Goal: Information Seeking & Learning: Learn about a topic

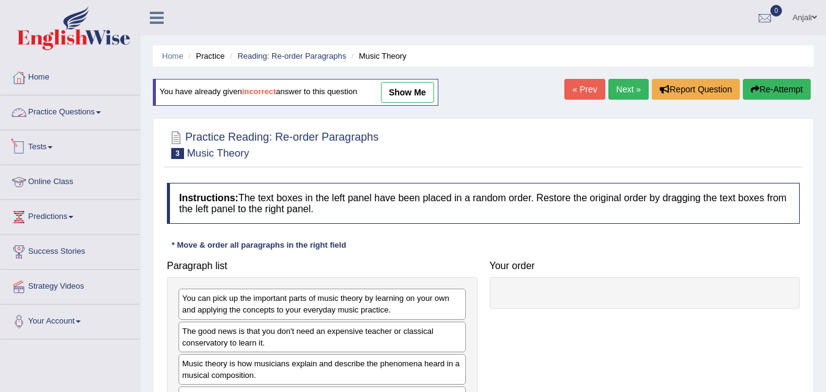
click at [76, 179] on link "Online Class" at bounding box center [70, 180] width 139 height 31
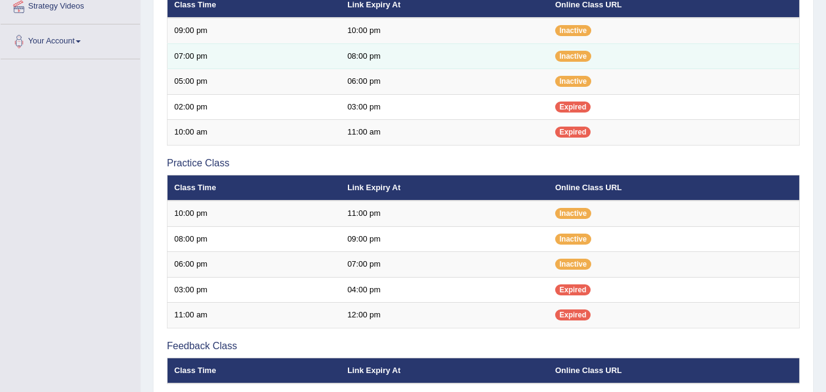
scroll to position [266, 0]
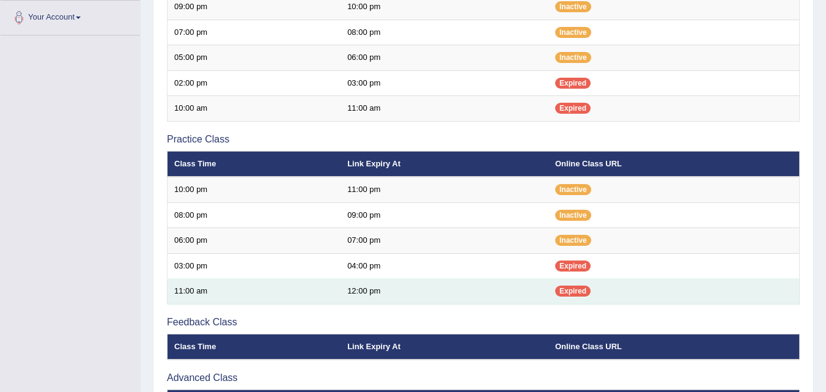
scroll to position [183, 0]
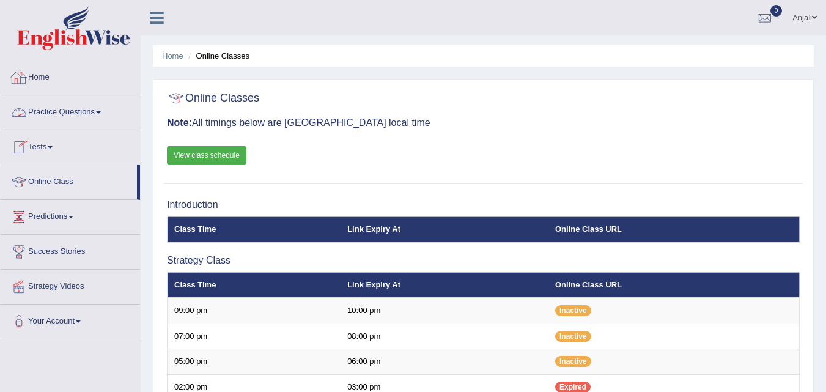
click at [81, 79] on link "Home" at bounding box center [70, 76] width 139 height 31
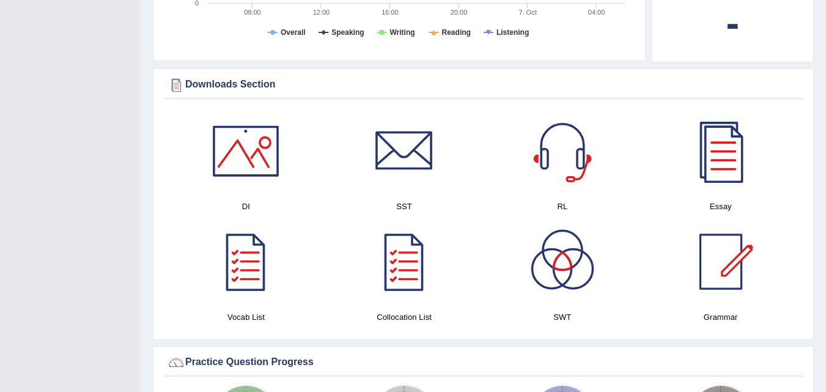
scroll to position [611, 0]
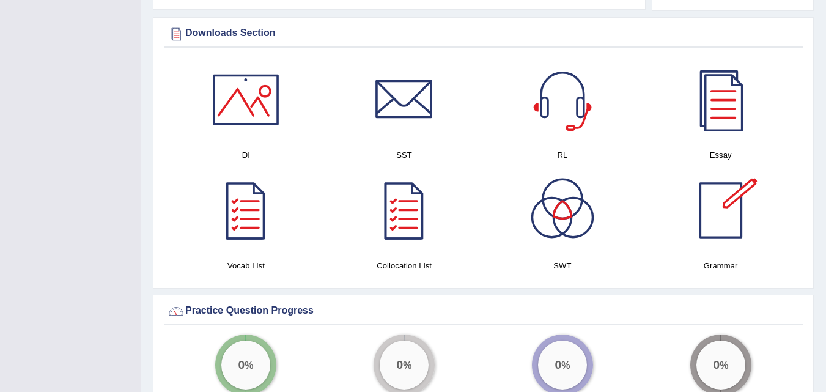
click at [705, 208] on div at bounding box center [721, 210] width 86 height 86
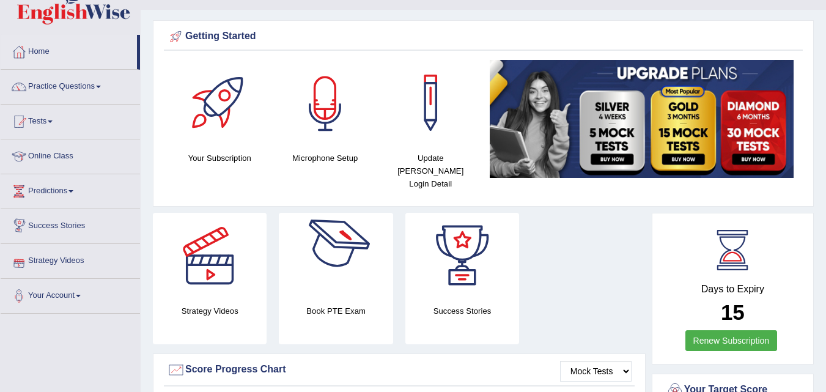
scroll to position [0, 0]
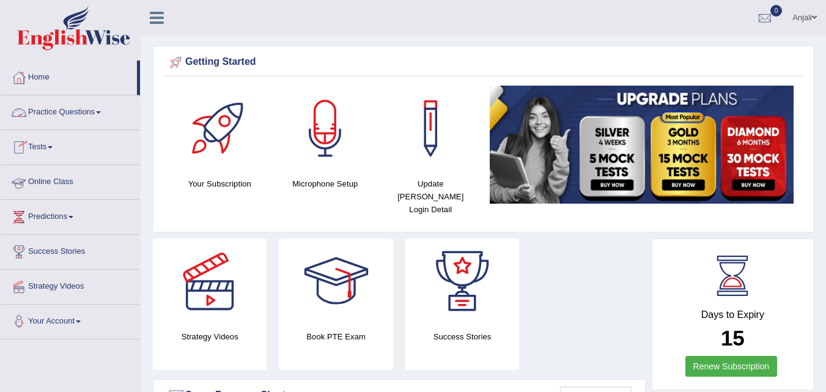
click at [70, 178] on link "Online Class" at bounding box center [70, 180] width 139 height 31
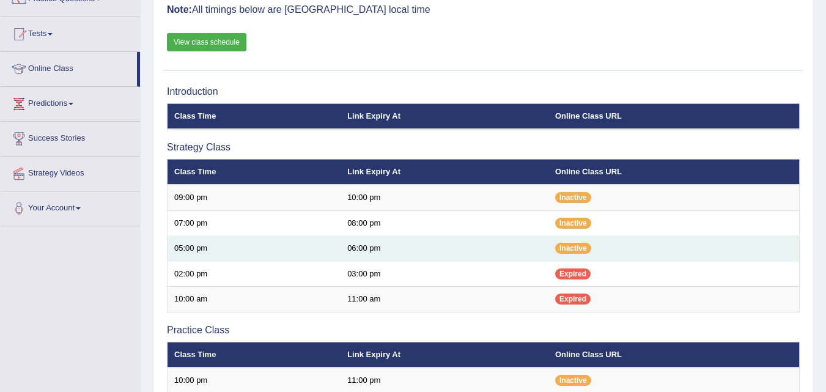
scroll to position [122, 0]
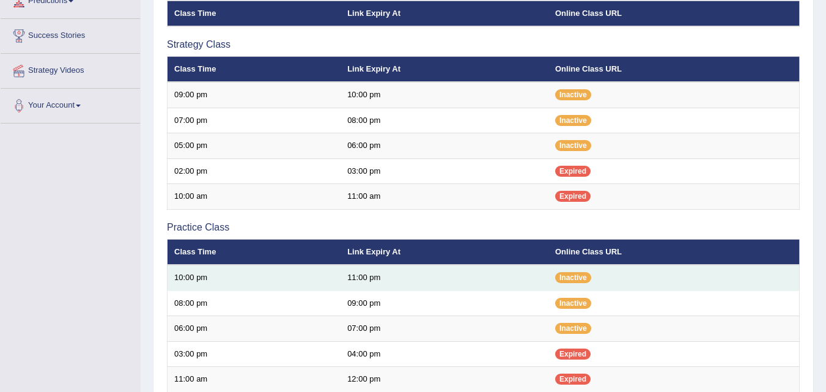
scroll to position [244, 0]
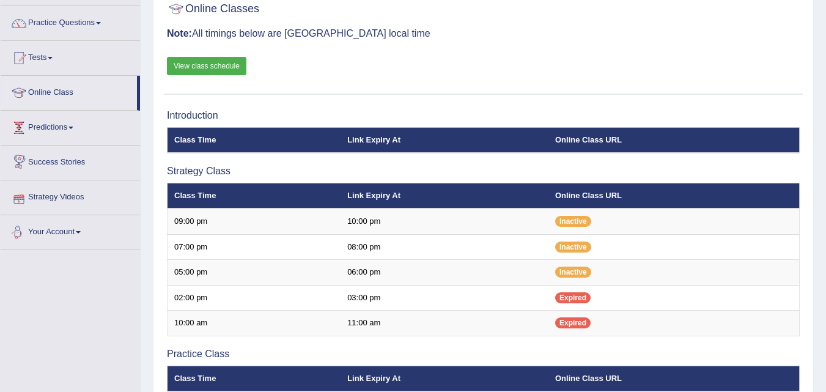
scroll to position [61, 0]
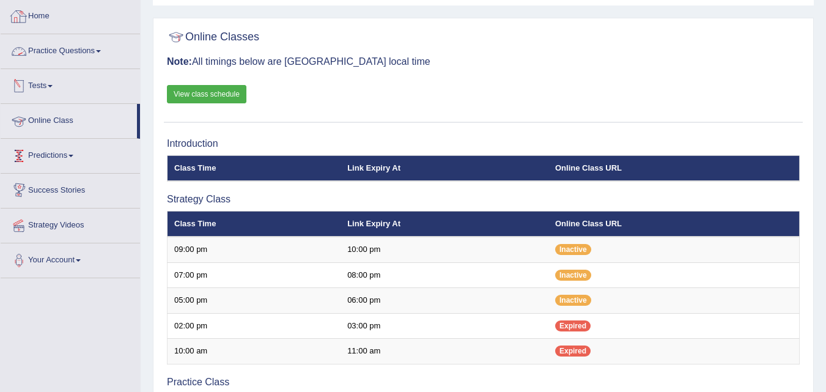
click at [59, 11] on link "Home" at bounding box center [70, 14] width 139 height 31
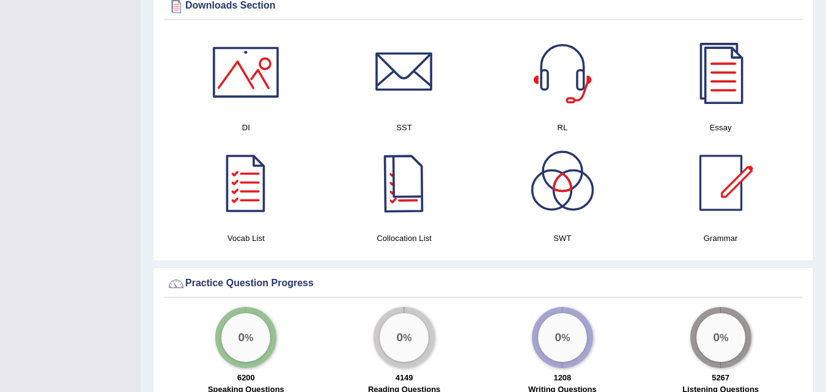
scroll to position [554, 0]
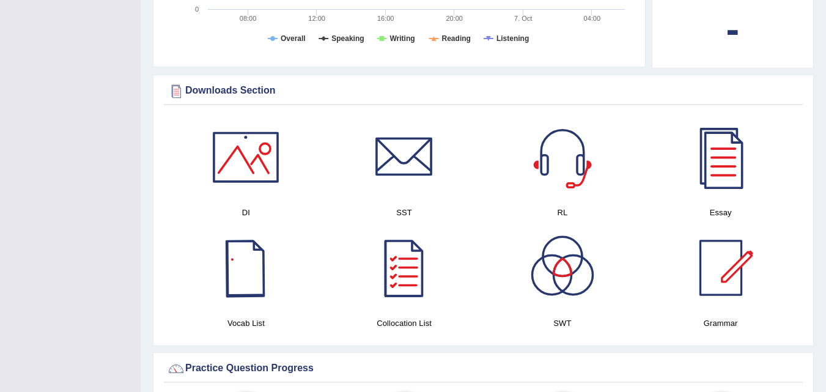
click at [240, 285] on div at bounding box center [246, 268] width 86 height 86
click at [257, 171] on div at bounding box center [246, 157] width 86 height 86
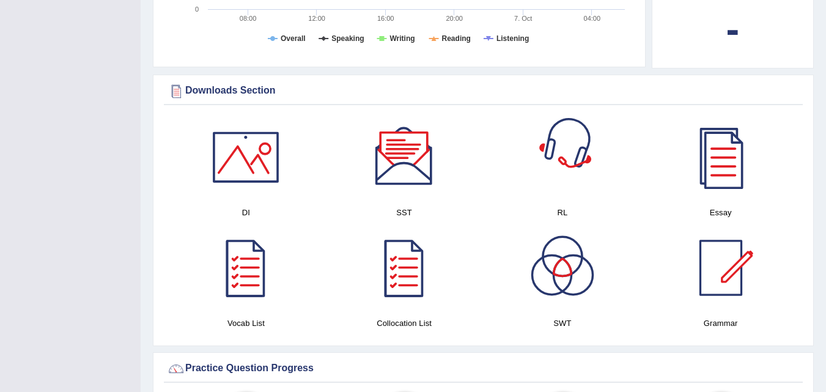
click at [414, 147] on div at bounding box center [404, 157] width 86 height 86
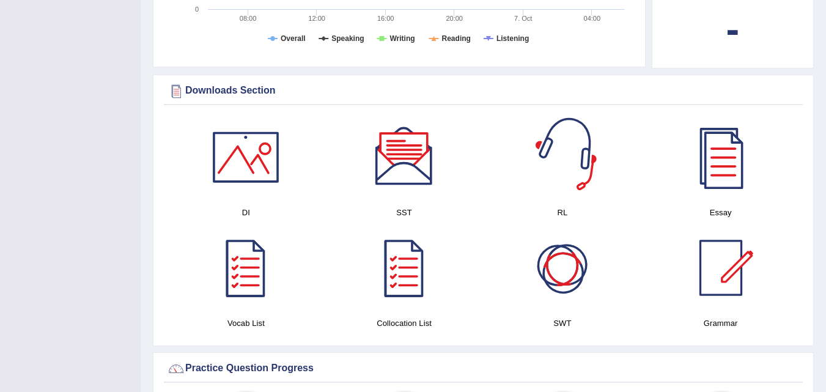
click at [567, 163] on div at bounding box center [563, 157] width 86 height 86
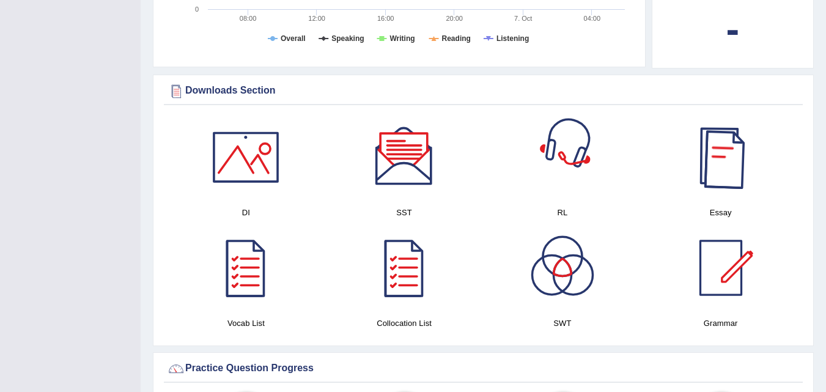
click at [730, 162] on div at bounding box center [721, 157] width 86 height 86
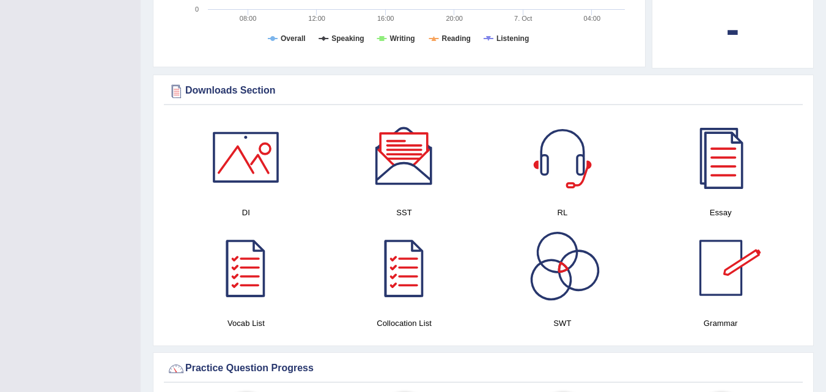
click at [402, 273] on div at bounding box center [404, 268] width 86 height 86
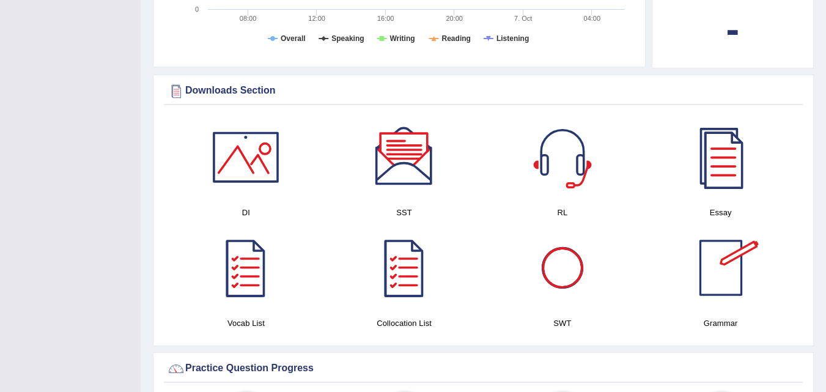
click at [571, 272] on div at bounding box center [563, 268] width 86 height 86
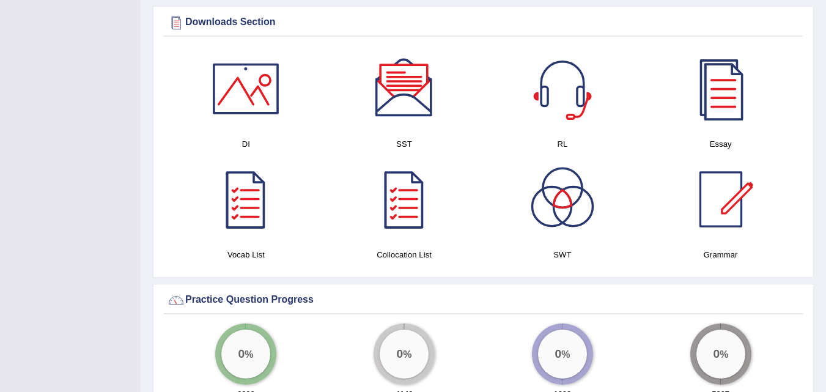
scroll to position [615, 0]
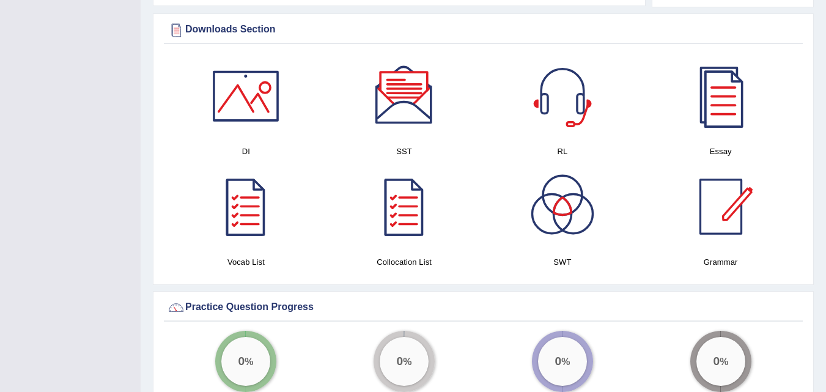
click at [732, 235] on div at bounding box center [721, 207] width 86 height 86
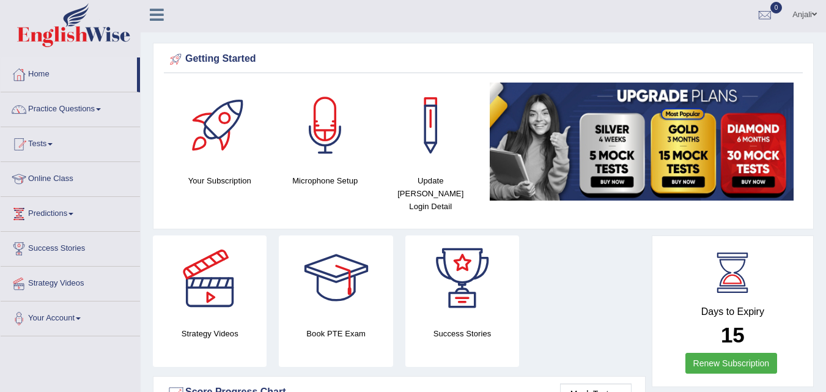
scroll to position [0, 0]
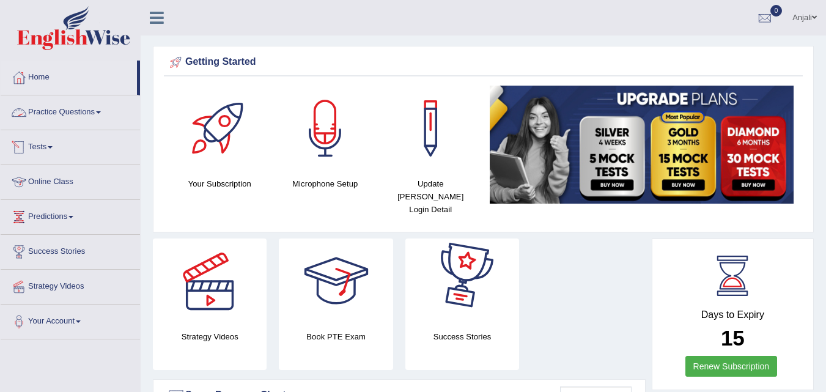
click at [56, 186] on link "Online Class" at bounding box center [70, 180] width 139 height 31
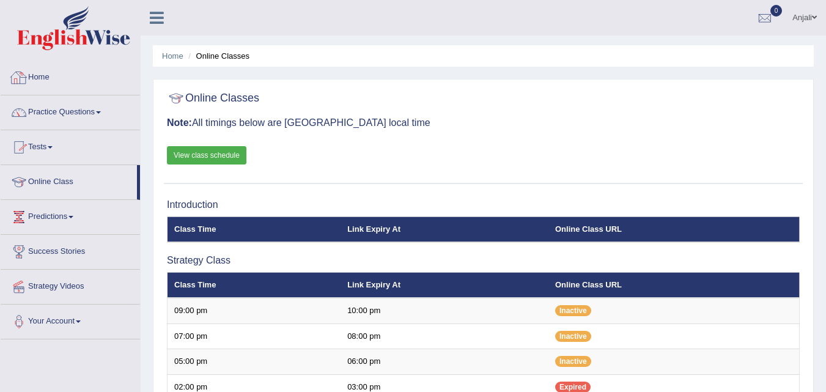
click at [31, 82] on link "Home" at bounding box center [70, 76] width 139 height 31
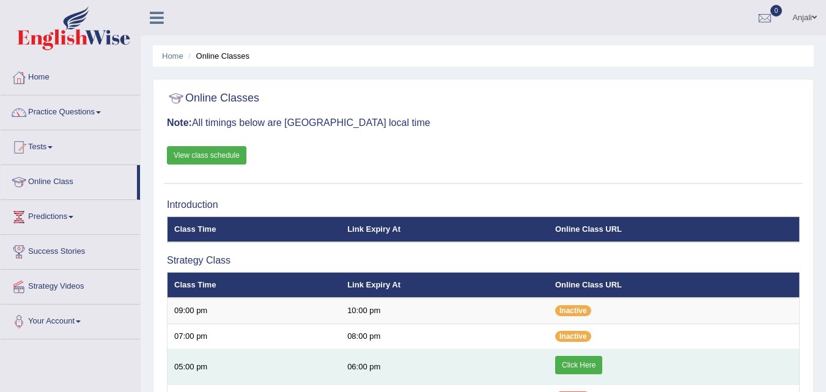
click at [570, 366] on link "Click Here" at bounding box center [578, 365] width 47 height 18
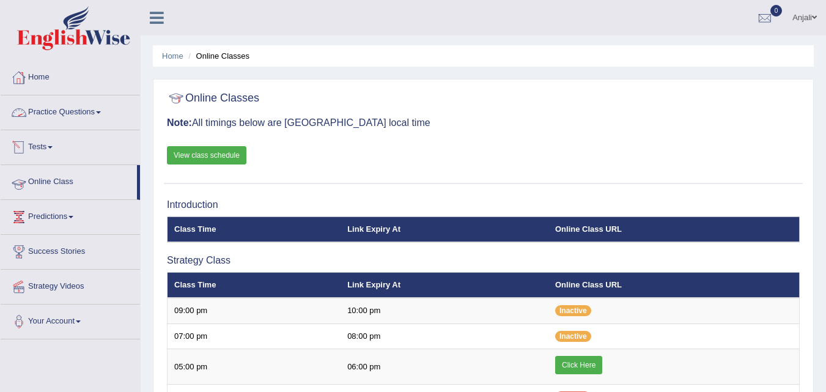
click at [52, 181] on link "Online Class" at bounding box center [69, 180] width 136 height 31
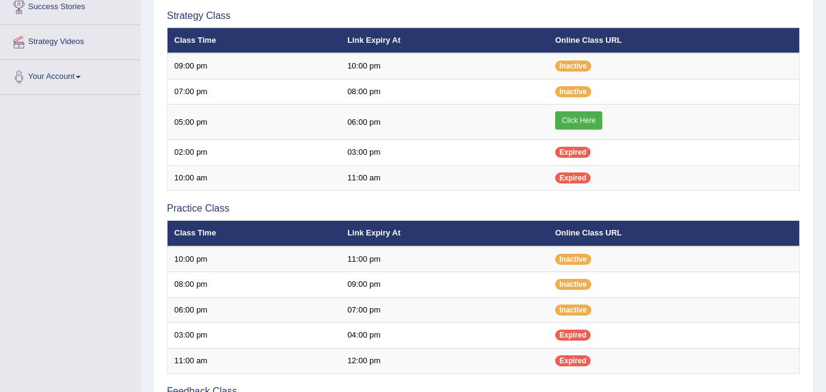
scroll to position [306, 0]
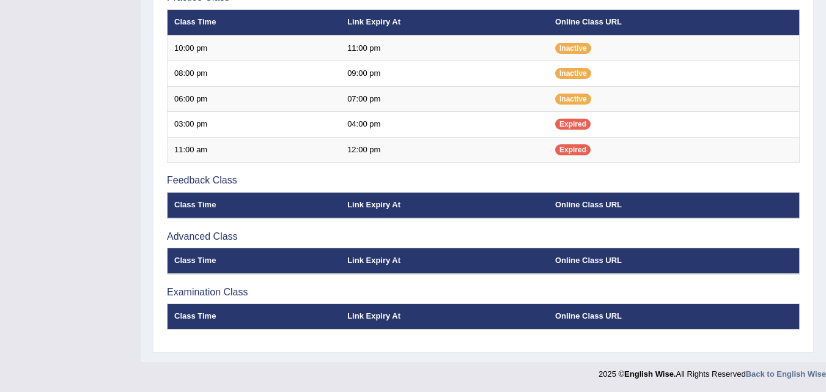
scroll to position [456, 0]
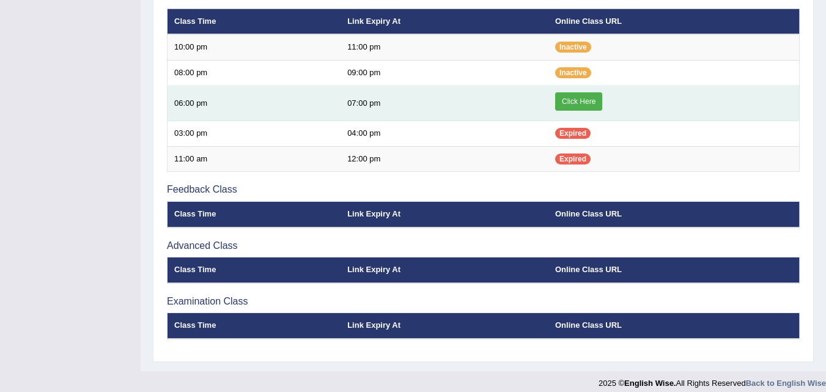
click at [584, 103] on link "Click Here" at bounding box center [578, 101] width 47 height 18
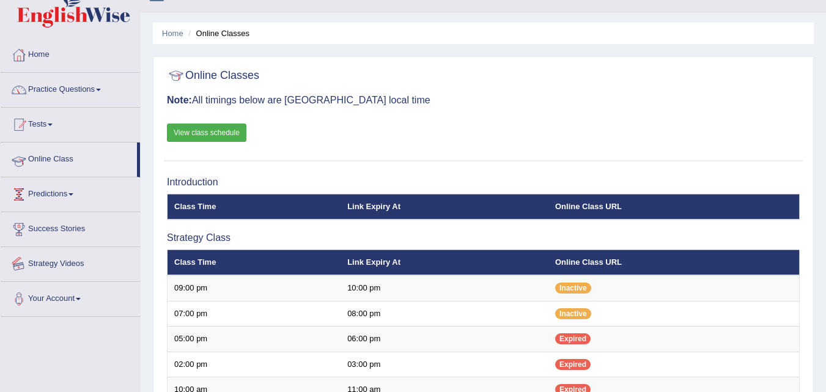
scroll to position [18, 0]
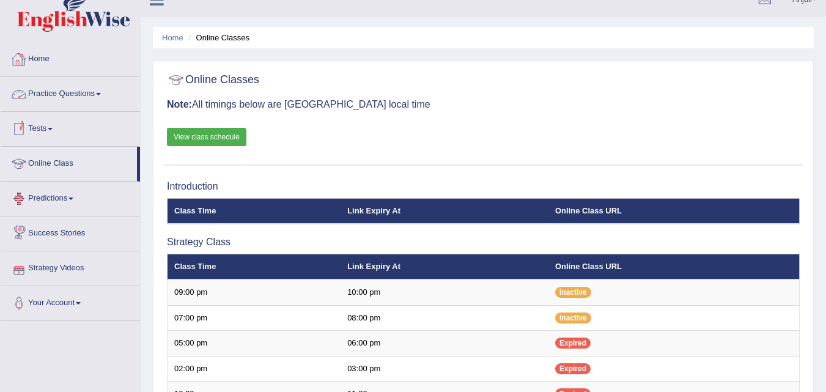
click at [58, 127] on link "Tests" at bounding box center [70, 127] width 139 height 31
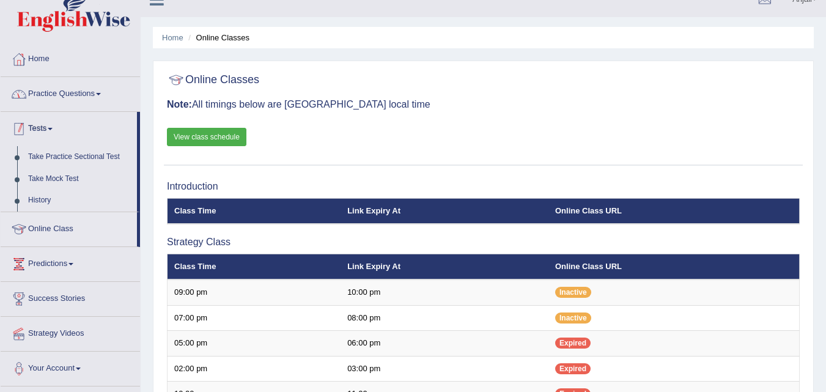
click at [77, 90] on link "Practice Questions" at bounding box center [70, 92] width 139 height 31
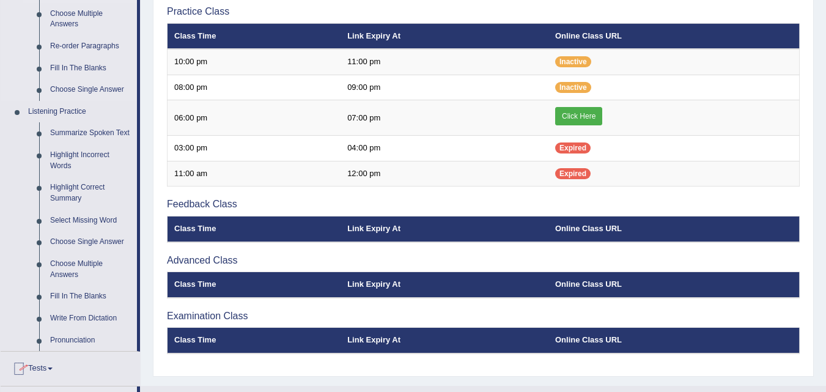
scroll to position [446, 0]
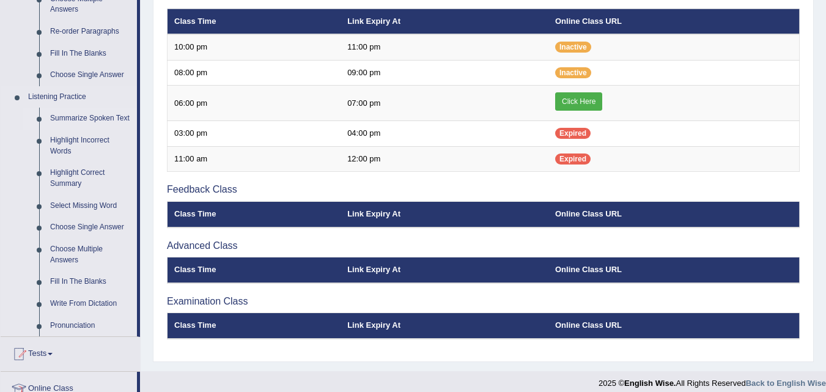
click at [88, 119] on link "Summarize Spoken Text" at bounding box center [91, 119] width 92 height 22
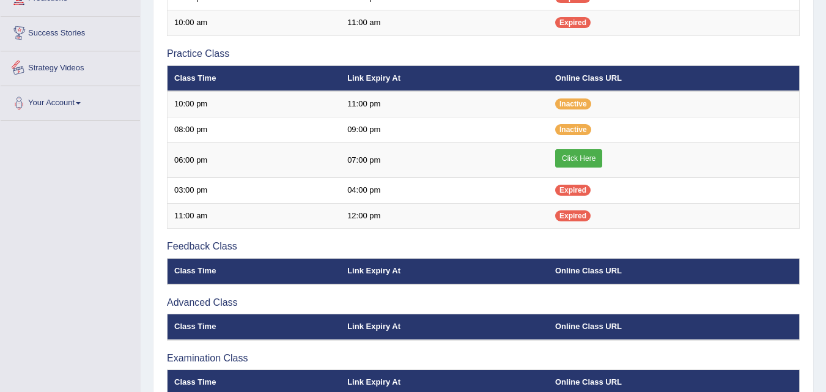
scroll to position [456, 0]
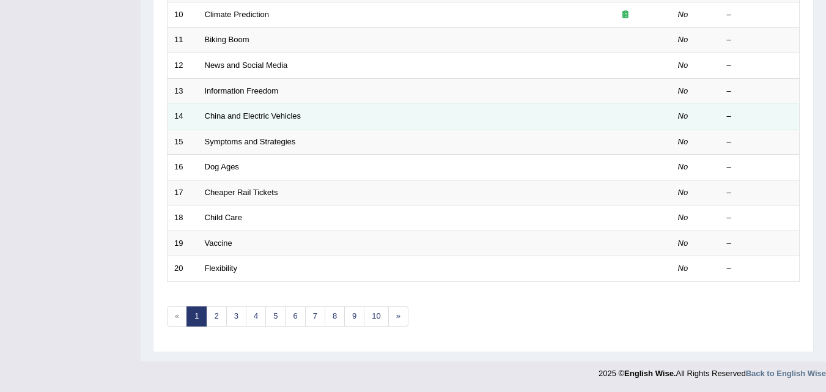
click at [282, 128] on td "China and Electric Vehicles" at bounding box center [388, 117] width 381 height 26
click at [291, 117] on link "China and Electric Vehicles" at bounding box center [253, 115] width 97 height 9
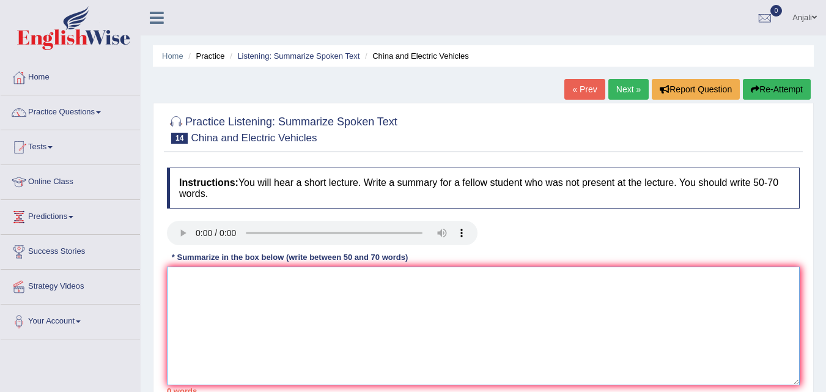
click at [557, 336] on textarea at bounding box center [483, 325] width 633 height 119
paste textarea "The speaker provided a comprehensive overview of [main topic], highlighting sev…"
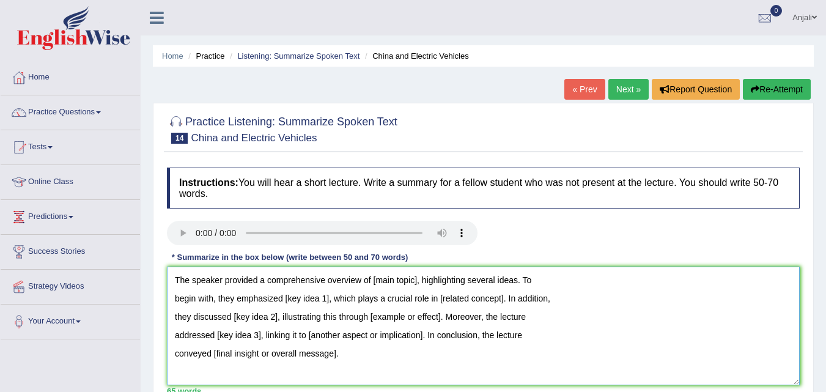
click at [415, 277] on textarea "The speaker provided a comprehensive overview of [main topic], highlighting sev…" at bounding box center [483, 325] width 633 height 119
click at [416, 281] on textarea "The speaker provided a comprehensive overview of [main topic], highlighting sev…" at bounding box center [483, 325] width 633 height 119
click at [328, 298] on textarea "The speaker provided a comprehensive overview of global electronic production, …" at bounding box center [483, 325] width 633 height 119
click at [476, 281] on textarea "The speaker provided a comprehensive overview of global electronic production, …" at bounding box center [483, 325] width 633 height 119
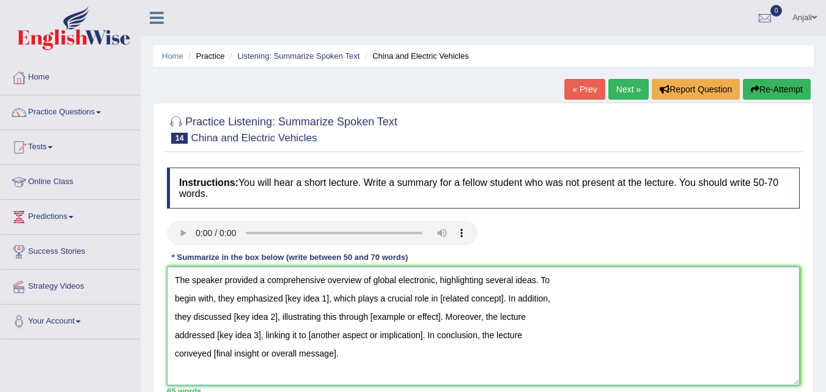
click at [328, 299] on textarea "The speaker provided a comprehensive overview of global electronic, highlightin…" at bounding box center [483, 325] width 633 height 119
click at [276, 316] on textarea "The speaker provided a comprehensive overview of global electronic, highlightin…" at bounding box center [483, 325] width 633 height 119
click at [275, 318] on textarea "The speaker provided a comprehensive overview of global electronic, highlightin…" at bounding box center [483, 325] width 633 height 119
click at [422, 318] on textarea "The speaker provided a comprehensive overview of global electronic, highlightin…" at bounding box center [483, 325] width 633 height 119
click at [379, 351] on textarea "The speaker provided a comprehensive overview of global electronic, highlightin…" at bounding box center [483, 325] width 633 height 119
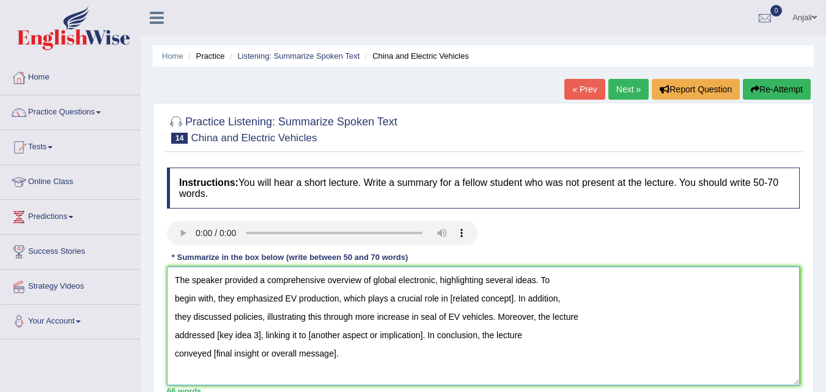
click at [289, 293] on textarea "The speaker provided a comprehensive overview of global electronic, highlightin…" at bounding box center [483, 325] width 633 height 119
click at [461, 316] on textarea "The speaker provided a comprehensive overview of global electronic, highlightin…" at bounding box center [483, 325] width 633 height 119
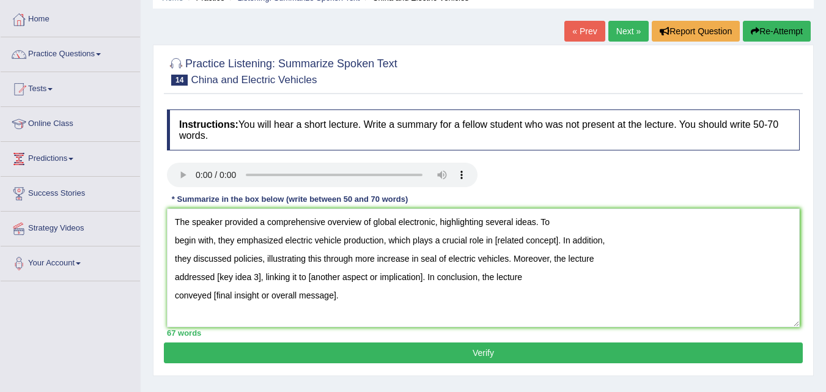
scroll to position [61, 0]
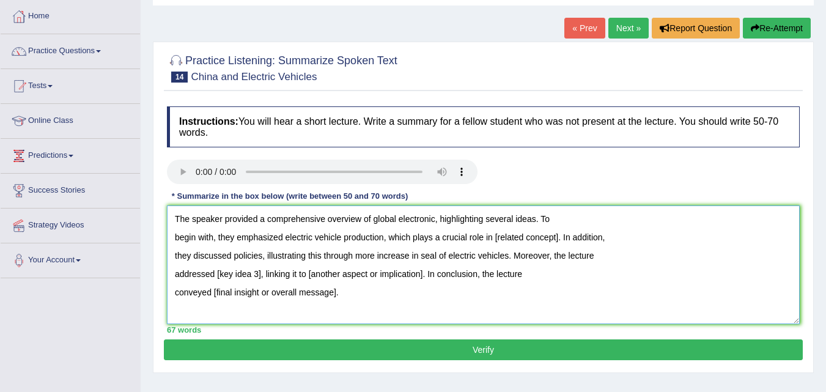
click at [556, 240] on textarea "The speaker provided a comprehensive overview of global electronic, highlightin…" at bounding box center [483, 264] width 633 height 119
click at [261, 256] on textarea "The speaker provided a comprehensive overview of global electronic, highlightin…" at bounding box center [483, 264] width 633 height 119
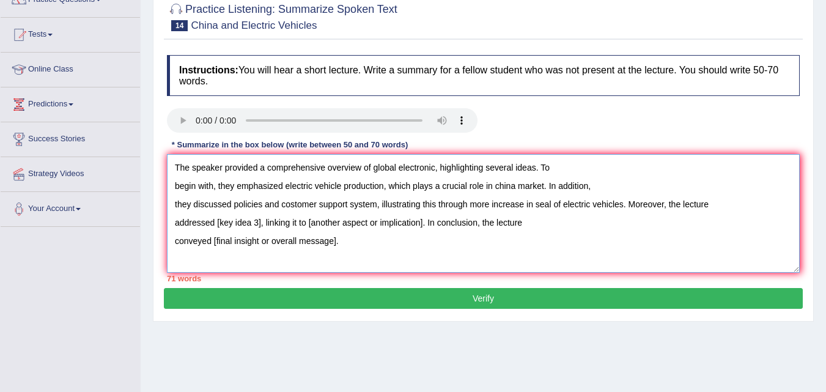
scroll to position [122, 0]
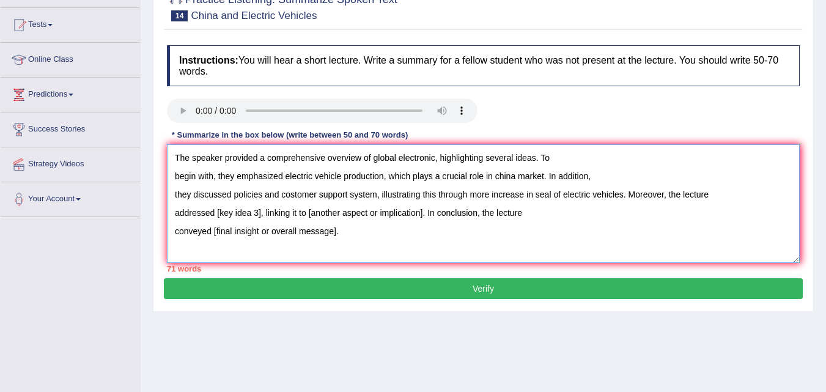
click at [260, 215] on textarea "The speaker provided a comprehensive overview of global electronic, highlightin…" at bounding box center [483, 203] width 633 height 119
click at [446, 213] on textarea "The speaker provided a comprehensive overview of global electronic, highlightin…" at bounding box center [483, 203] width 633 height 119
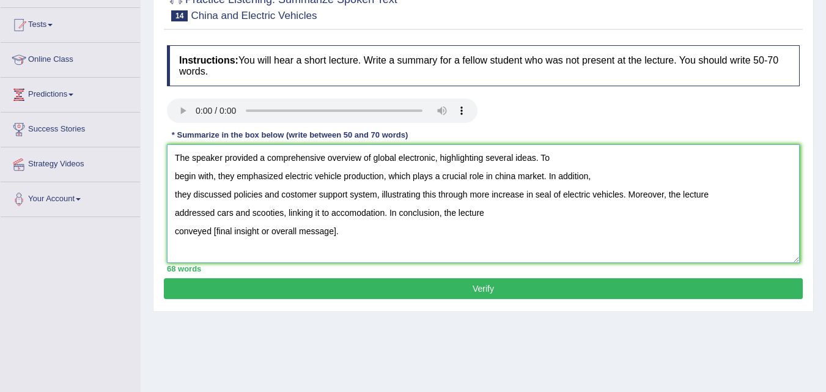
click at [335, 231] on textarea "The speaker provided a comprehensive overview of global electronic, highlightin…" at bounding box center [483, 203] width 633 height 119
click at [253, 232] on textarea "The speaker provided a comprehensive overview of global electronic, highlightin…" at bounding box center [483, 203] width 633 height 119
click at [213, 233] on textarea "The speaker provided a comprehensive overview of global electronic, highlightin…" at bounding box center [483, 203] width 633 height 119
type textarea "The speaker provided a comprehensive overview of global electronic, highlightin…"
click at [407, 288] on button "Verify" at bounding box center [483, 288] width 639 height 21
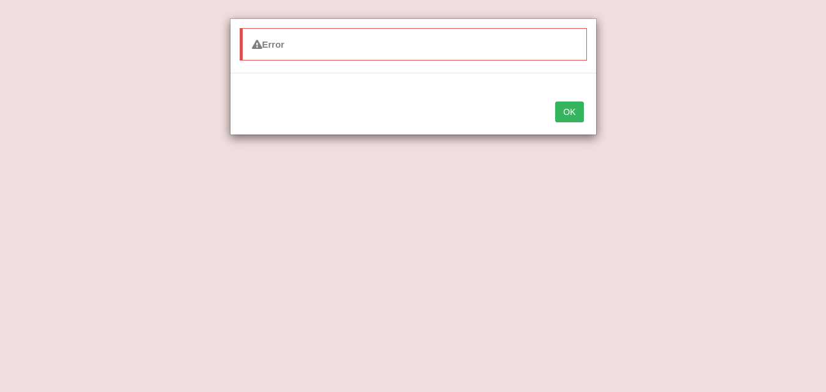
click at [571, 114] on button "OK" at bounding box center [569, 111] width 28 height 21
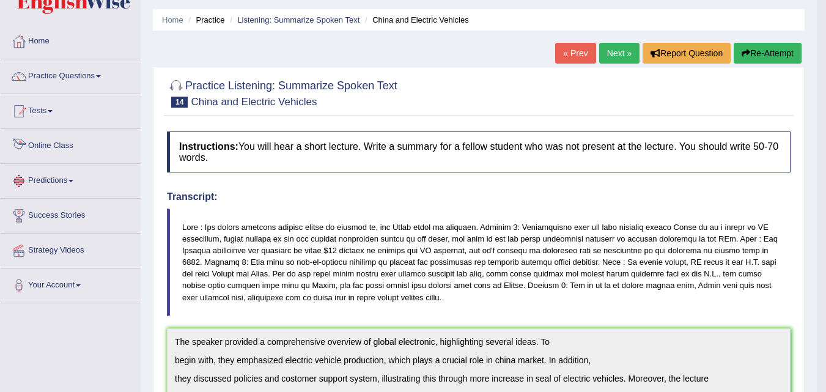
scroll to position [13, 0]
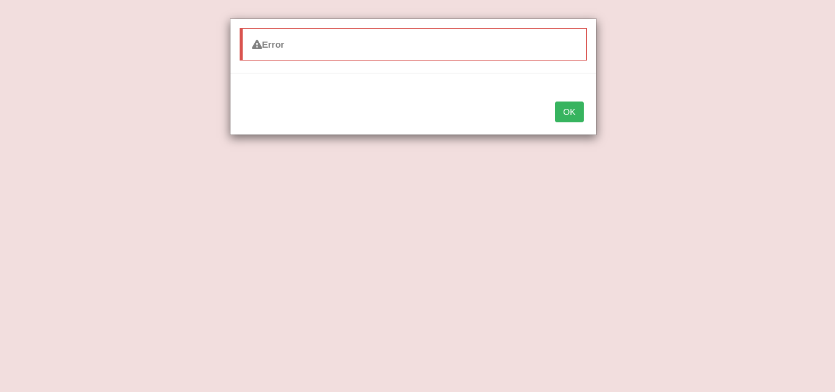
scroll to position [13, 0]
click at [570, 109] on button "OK" at bounding box center [569, 111] width 28 height 21
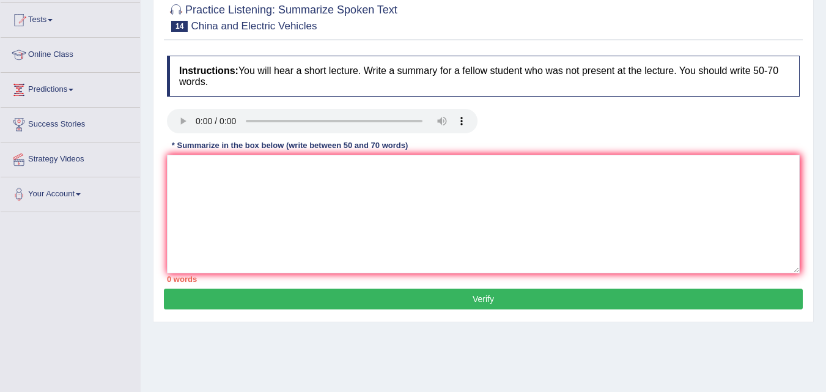
scroll to position [0, 0]
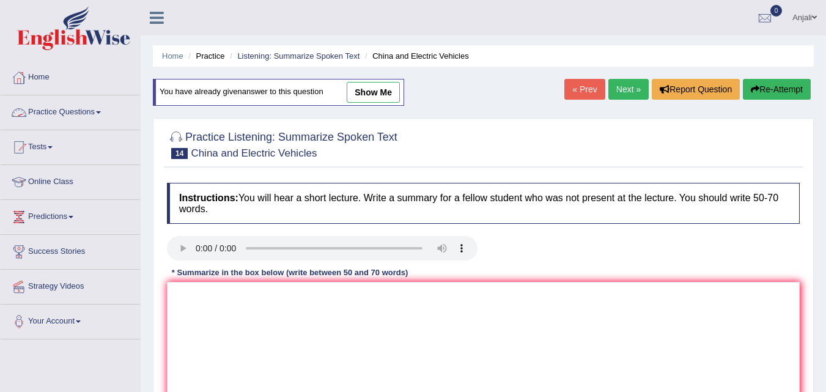
click at [100, 108] on link "Practice Questions" at bounding box center [70, 110] width 139 height 31
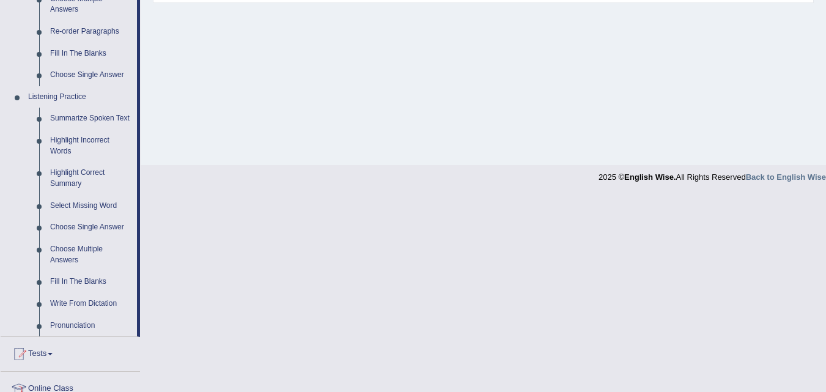
scroll to position [428, 0]
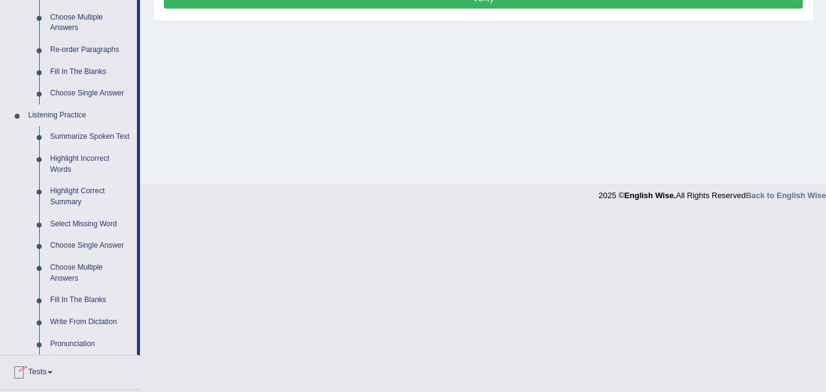
click at [108, 133] on link "Summarize Spoken Text" at bounding box center [91, 137] width 92 height 22
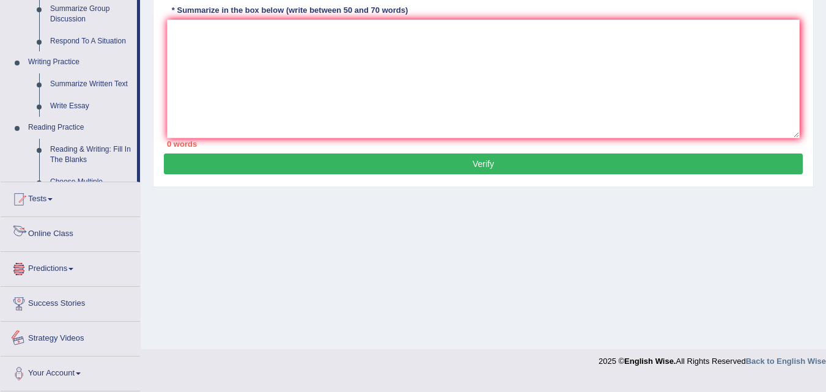
scroll to position [539, 0]
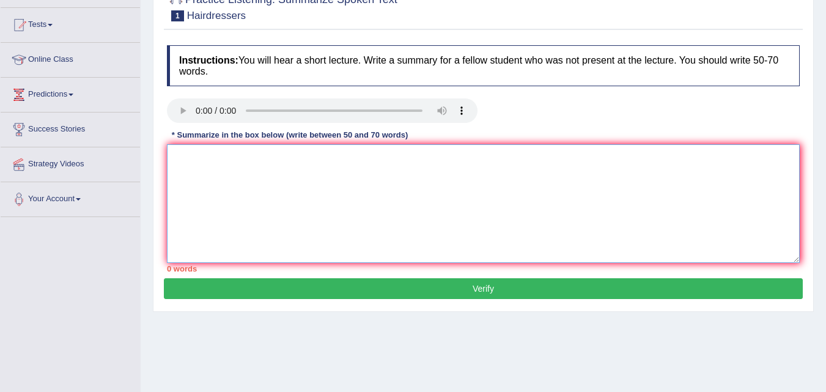
paste textarea "The speaker provided a comprehensive overview of [main topic], highlighting sev…"
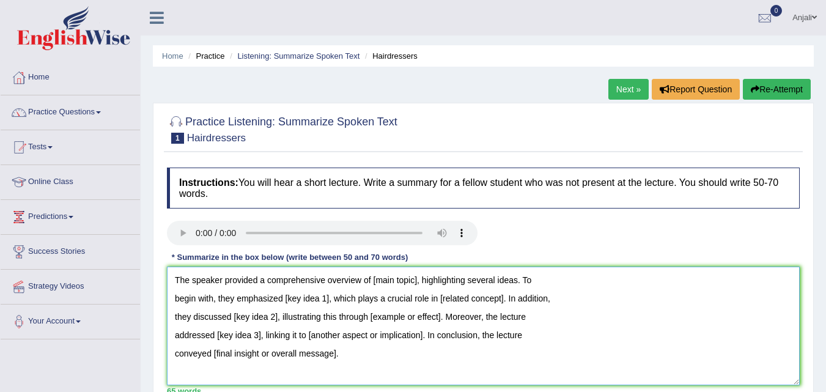
type textarea "The speaker provided a comprehensive overview of [main topic], highlighting sev…"
click at [592, 342] on textarea "The speaker provided a comprehensive overview of [main topic], highlighting sev…" at bounding box center [483, 325] width 633 height 119
click at [101, 109] on link "Practice Questions" at bounding box center [70, 110] width 139 height 31
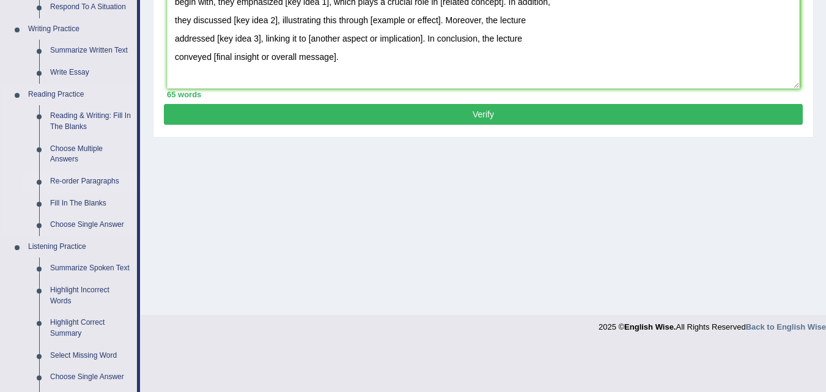
scroll to position [367, 0]
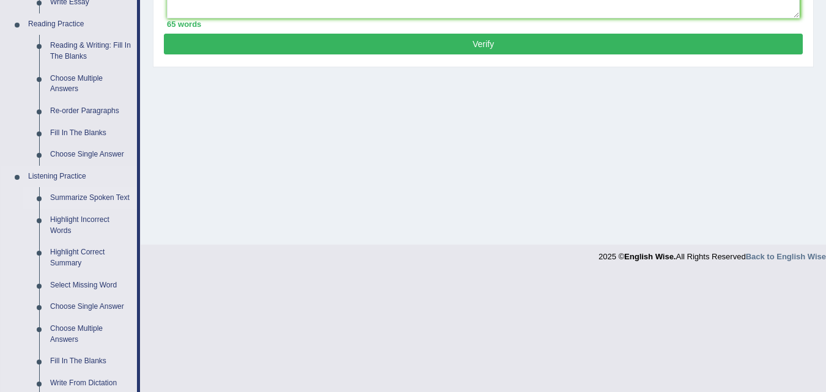
click at [81, 194] on link "Summarize Spoken Text" at bounding box center [91, 198] width 92 height 22
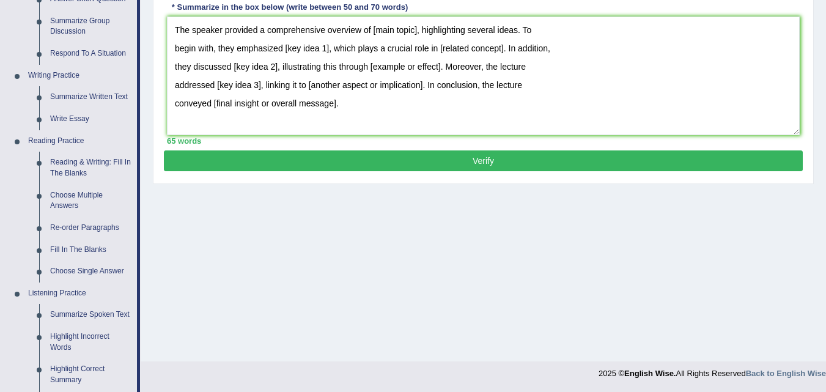
scroll to position [576, 0]
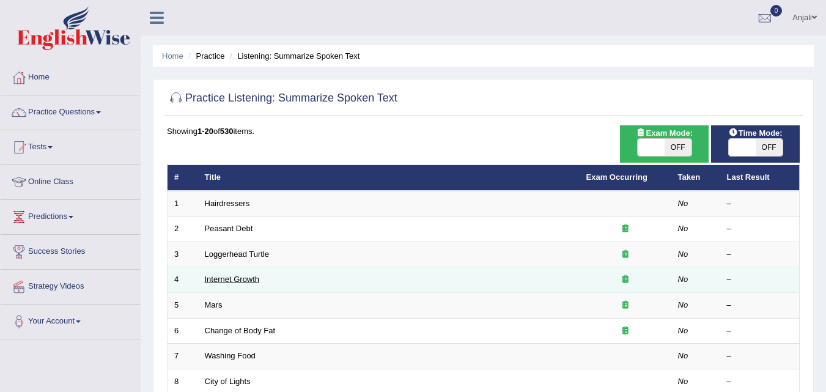
click at [238, 278] on link "Internet Growth" at bounding box center [232, 278] width 55 height 9
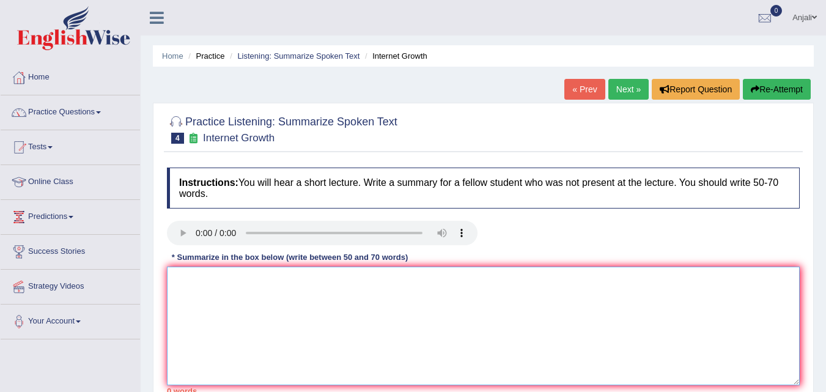
drag, startPoint x: 263, startPoint y: 293, endPoint x: 266, endPoint y: 328, distance: 34.3
click at [266, 328] on textarea at bounding box center [483, 325] width 633 height 119
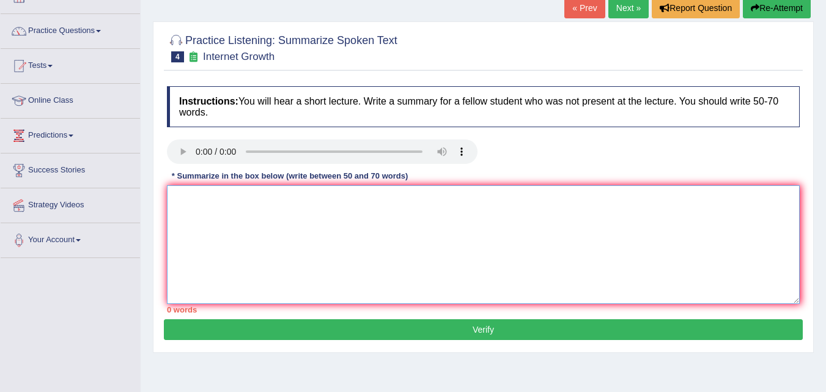
scroll to position [61, 0]
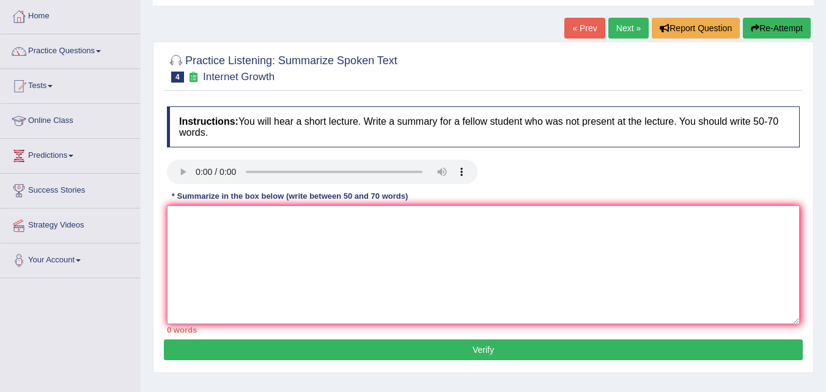
paste textarea "The speaker provided a comprehensive overview of [main topic], highlighting sev…"
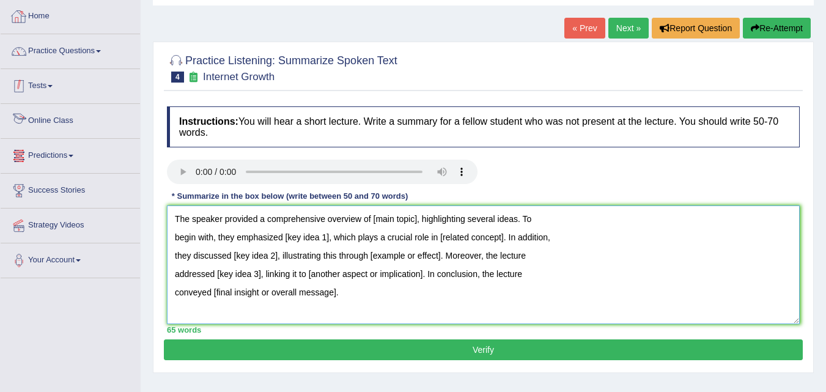
type textarea "The speaker provided a comprehensive overview of [main topic], highlighting sev…"
click at [109, 57] on link "Practice Questions" at bounding box center [70, 49] width 139 height 31
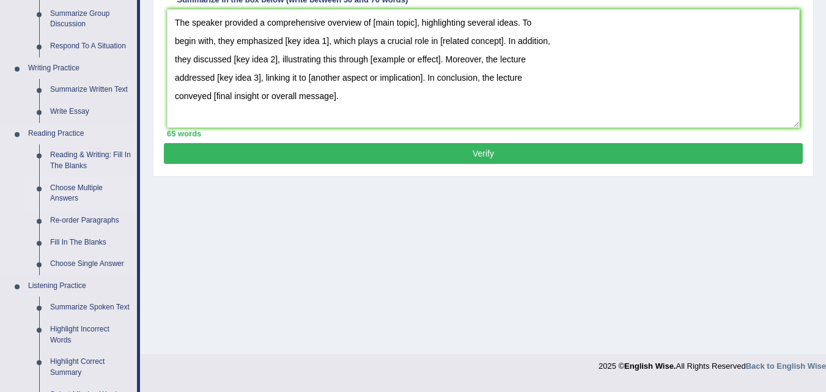
scroll to position [367, 0]
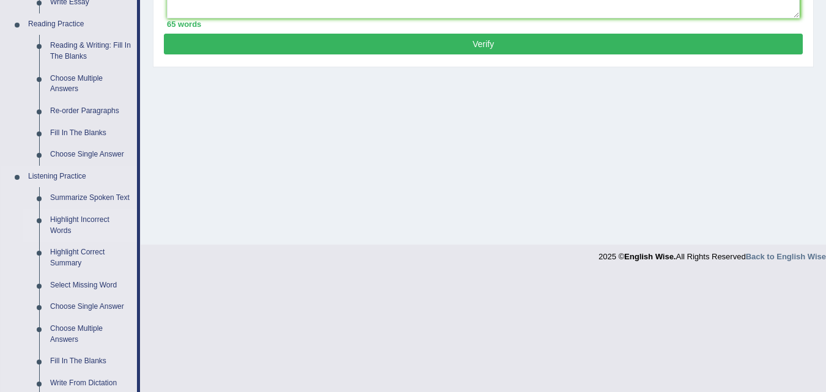
click at [68, 221] on link "Highlight Incorrect Words" at bounding box center [91, 225] width 92 height 32
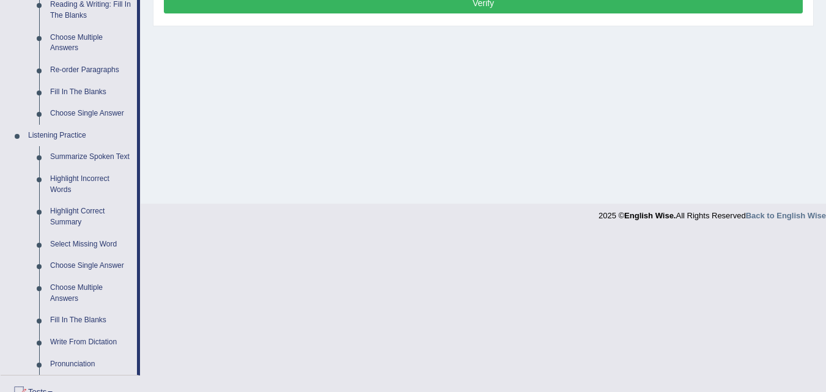
scroll to position [295, 0]
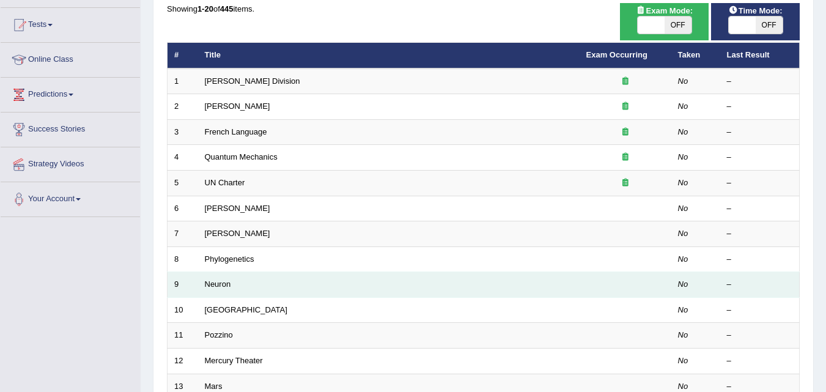
scroll to position [183, 0]
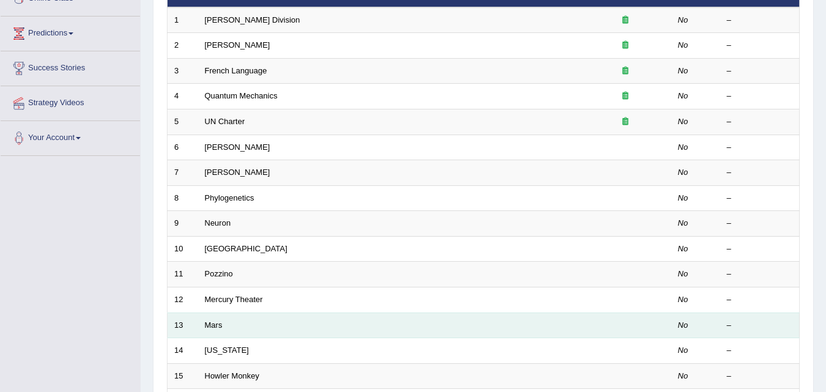
click at [227, 322] on td "Mars" at bounding box center [388, 325] width 381 height 26
click at [210, 323] on link "Mars" at bounding box center [214, 324] width 18 height 9
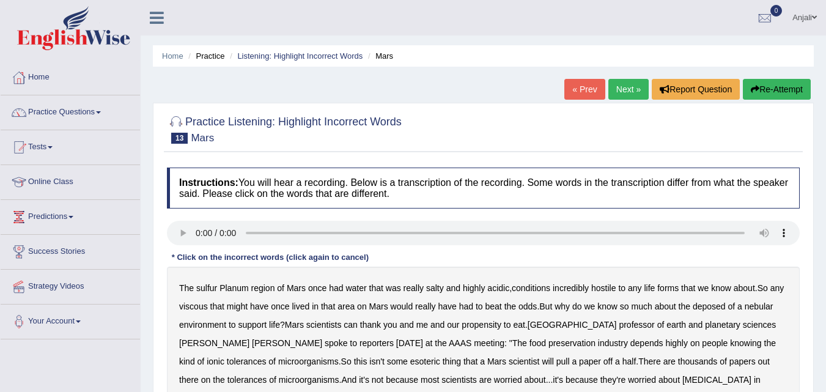
scroll to position [61, 0]
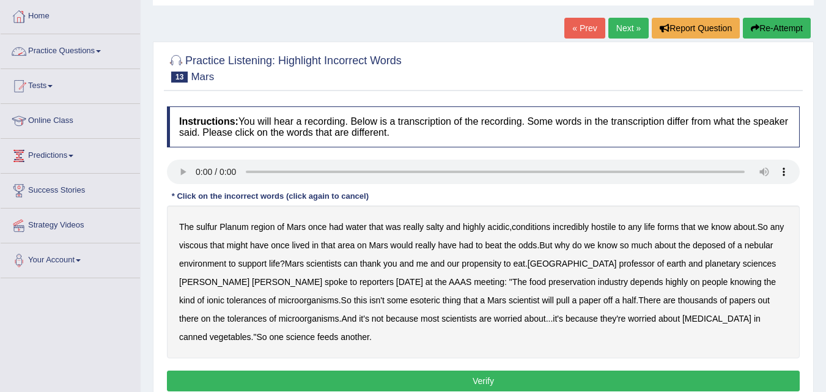
click at [107, 52] on link "Practice Questions" at bounding box center [70, 49] width 139 height 31
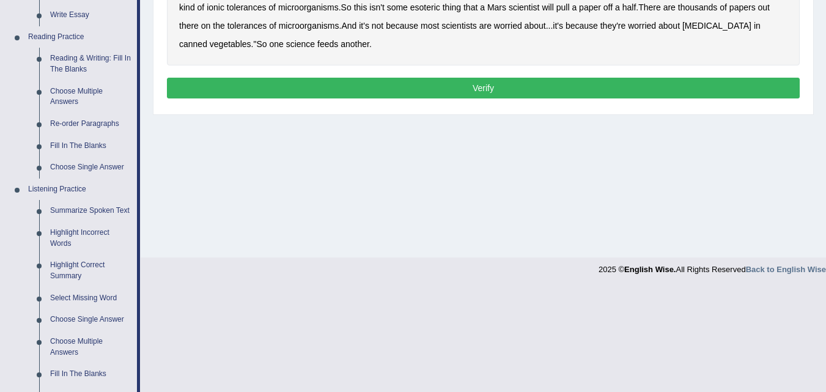
scroll to position [367, 0]
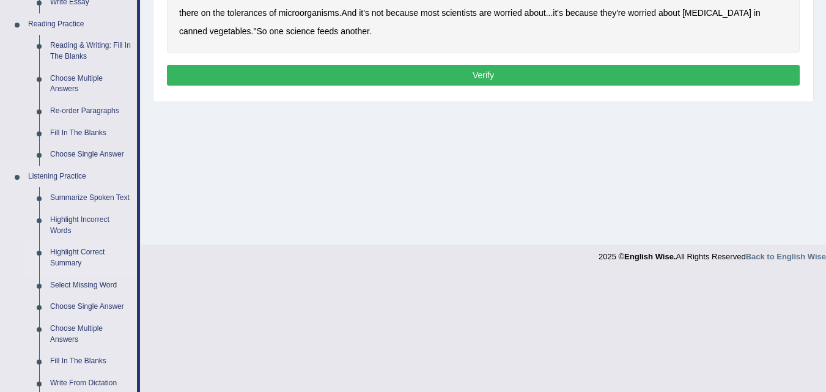
click at [81, 251] on link "Highlight Correct Summary" at bounding box center [91, 257] width 92 height 32
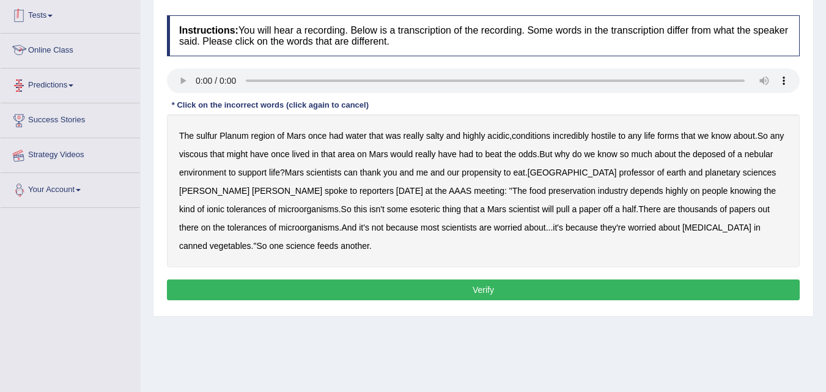
scroll to position [250, 0]
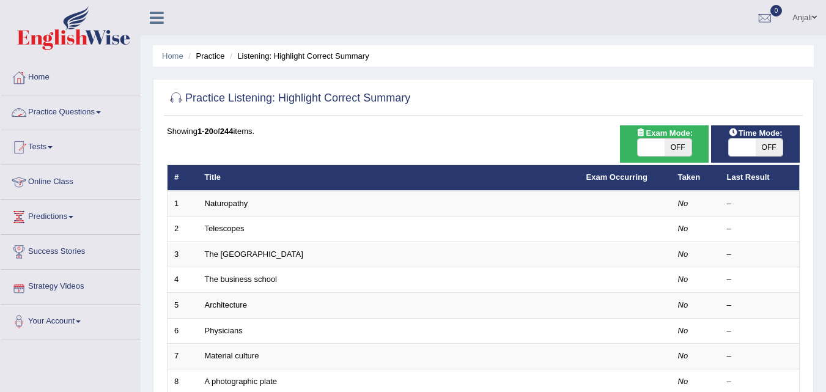
click at [83, 109] on link "Practice Questions" at bounding box center [70, 110] width 139 height 31
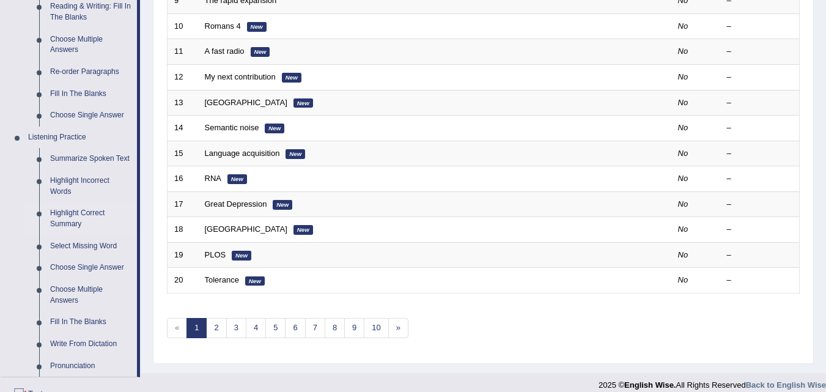
scroll to position [428, 0]
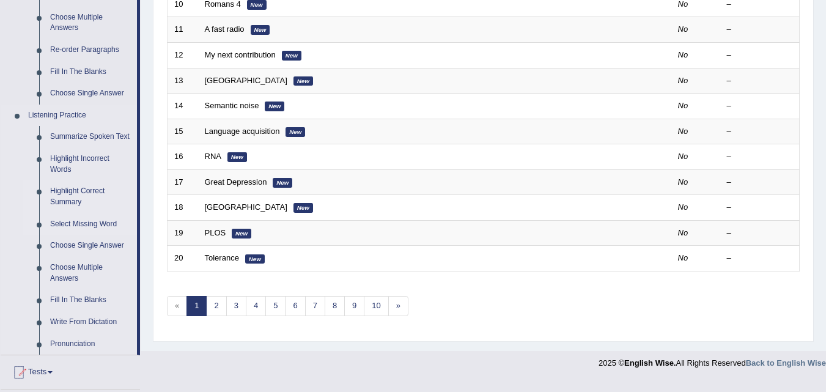
click at [82, 224] on link "Select Missing Word" at bounding box center [91, 224] width 92 height 22
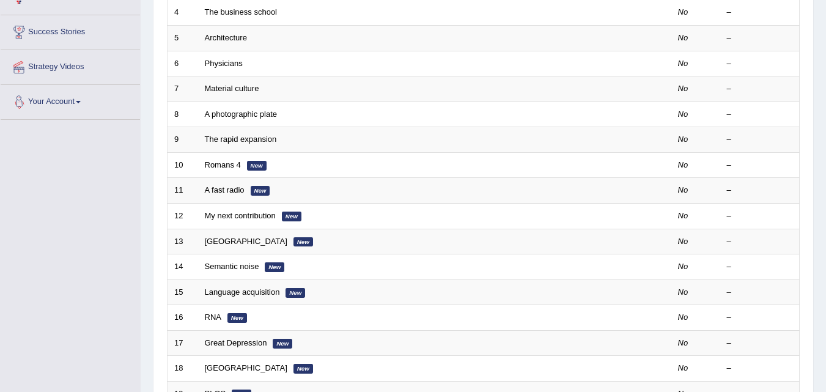
scroll to position [417, 0]
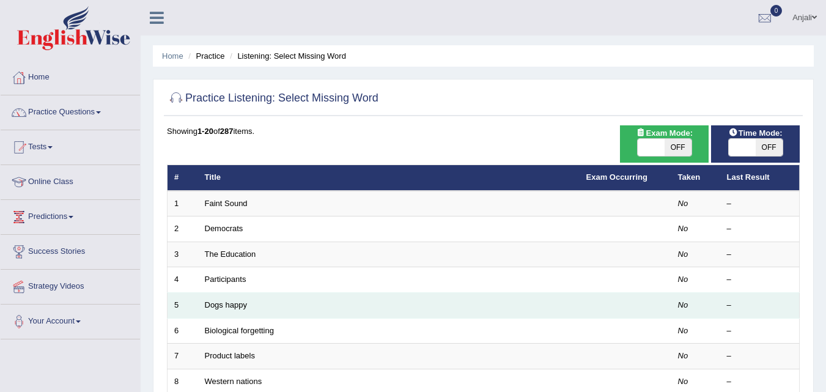
click at [230, 313] on td "Dogs happy" at bounding box center [388, 306] width 381 height 26
click at [230, 307] on link "Dogs happy" at bounding box center [226, 304] width 42 height 9
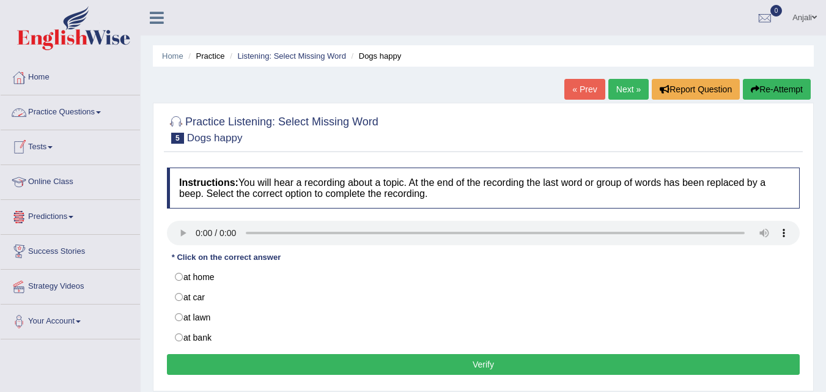
click at [103, 114] on link "Practice Questions" at bounding box center [70, 110] width 139 height 31
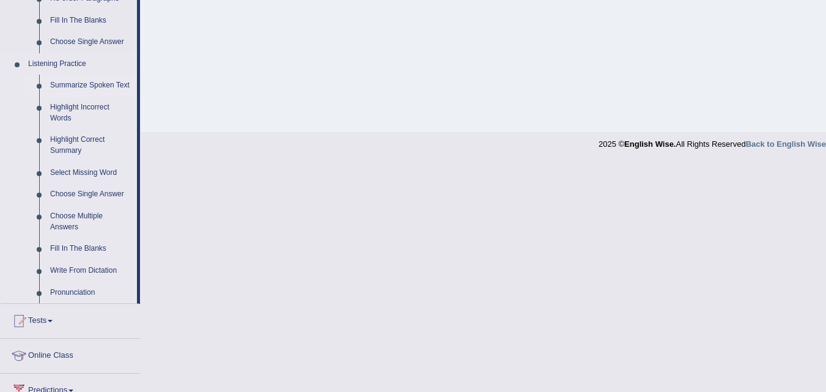
scroll to position [489, 0]
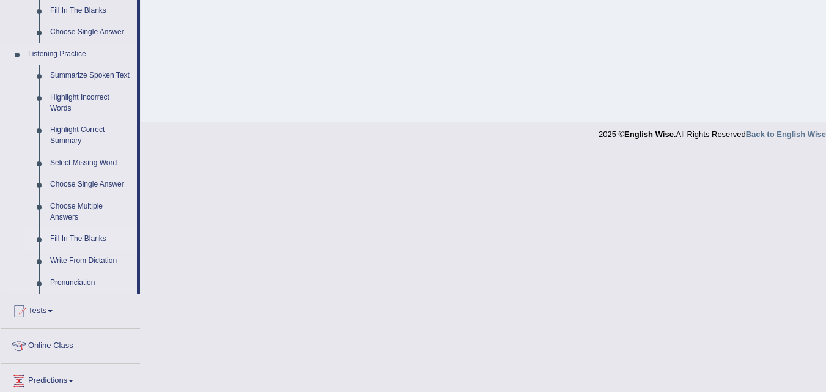
click at [68, 240] on link "Fill In The Blanks" at bounding box center [91, 239] width 92 height 22
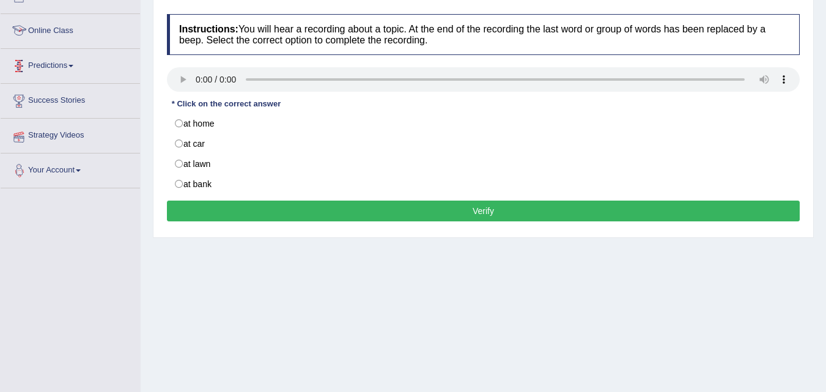
scroll to position [250, 0]
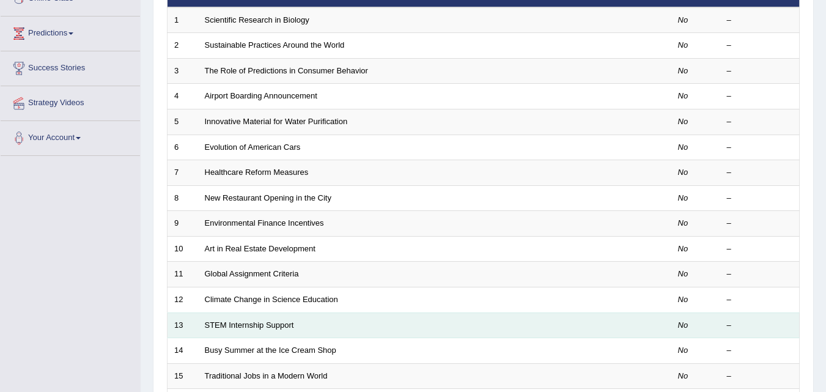
click at [263, 329] on td "STEM Internship Support" at bounding box center [388, 325] width 381 height 26
click at [257, 323] on link "STEM Internship Support" at bounding box center [249, 324] width 89 height 9
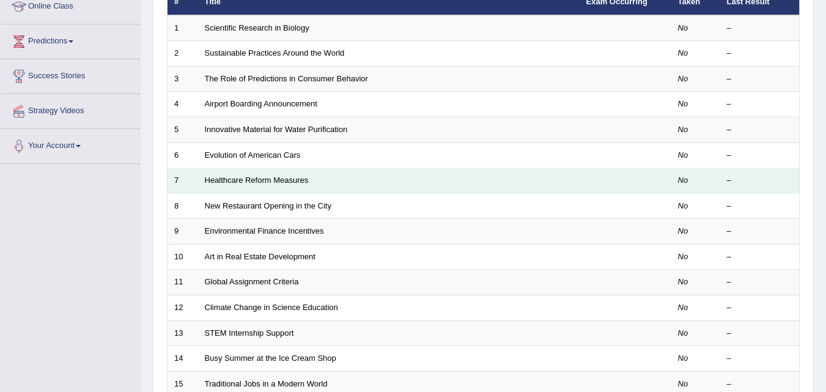
scroll to position [143, 0]
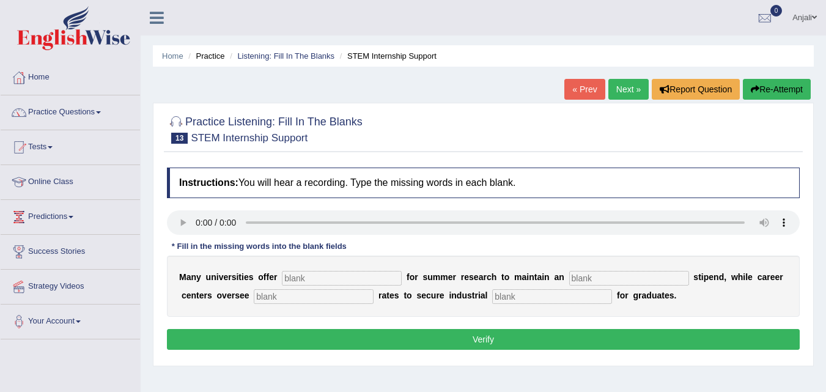
click at [299, 277] on input "text" at bounding box center [342, 278] width 120 height 15
click at [75, 116] on link "Practice Questions" at bounding box center [70, 110] width 139 height 31
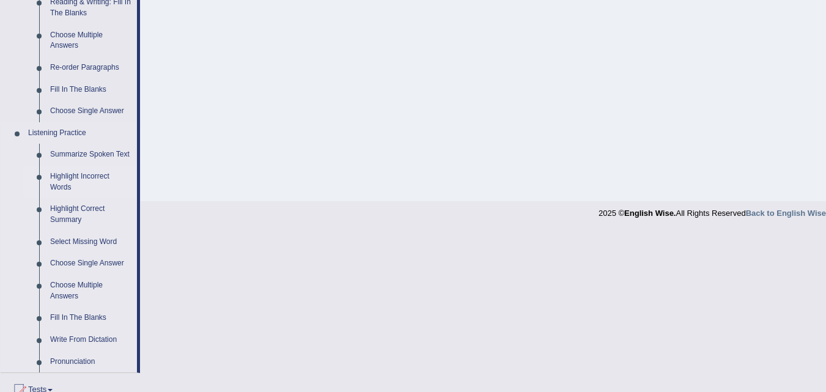
scroll to position [428, 0]
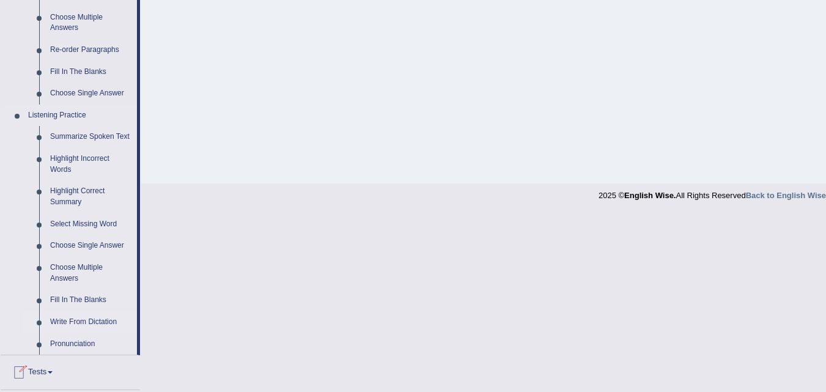
click at [99, 320] on link "Write From Dictation" at bounding box center [91, 322] width 92 height 22
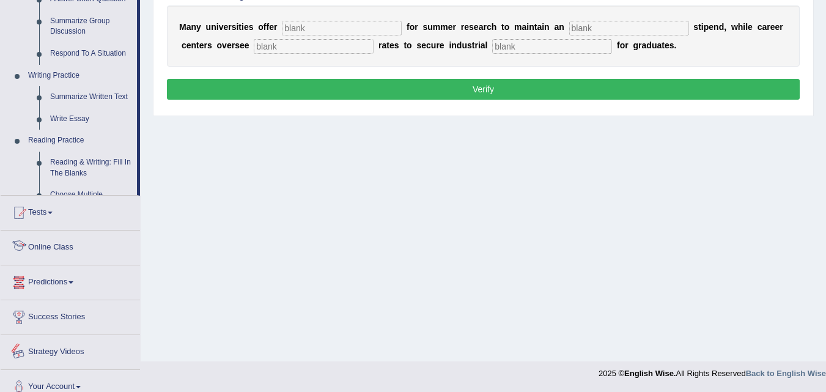
scroll to position [535, 0]
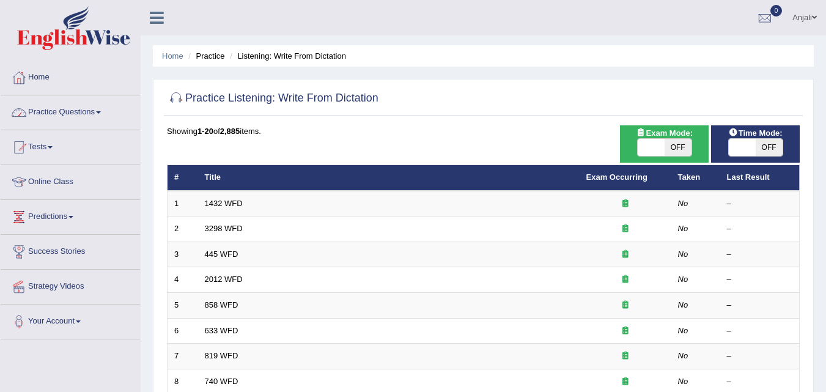
click at [103, 108] on link "Practice Questions" at bounding box center [70, 110] width 139 height 31
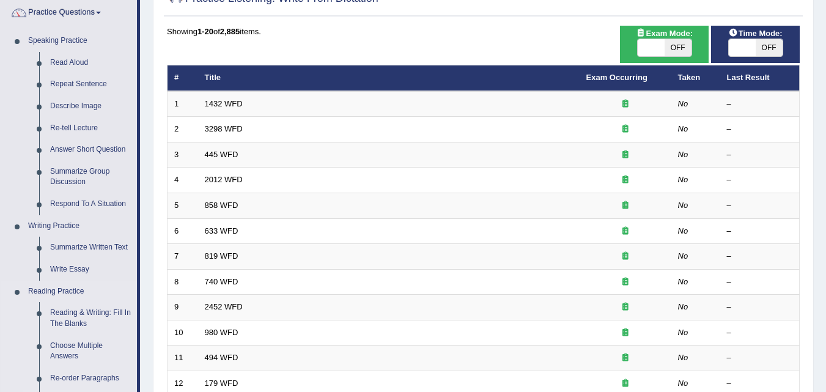
scroll to position [61, 0]
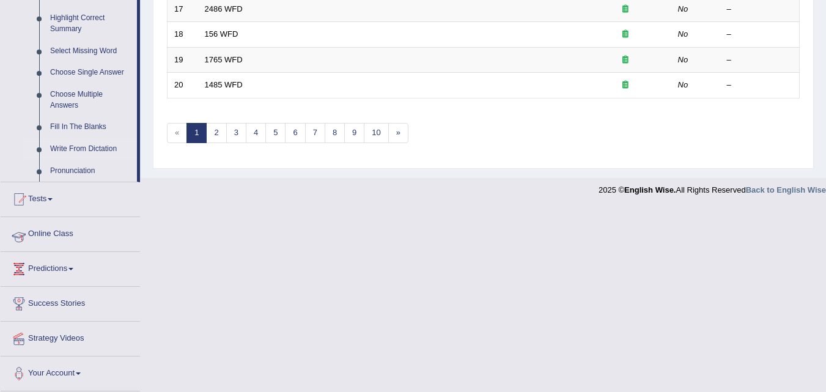
click at [60, 231] on link "Online Class" at bounding box center [70, 232] width 139 height 31
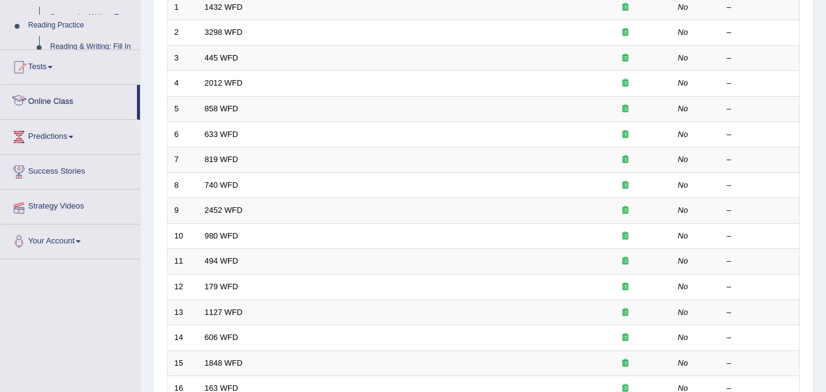
scroll to position [162, 0]
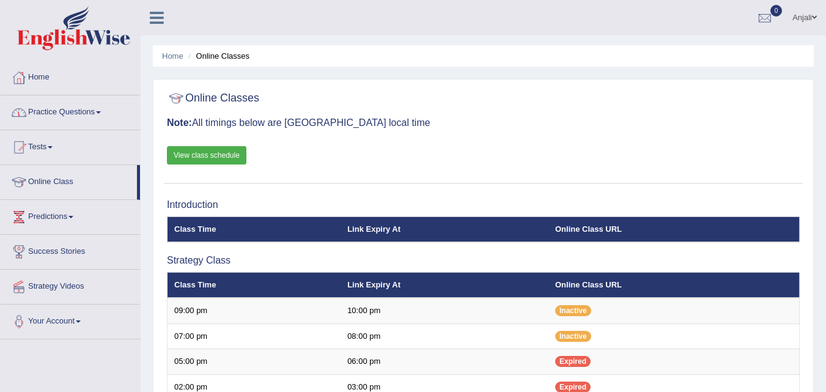
click at [97, 114] on link "Practice Questions" at bounding box center [70, 110] width 139 height 31
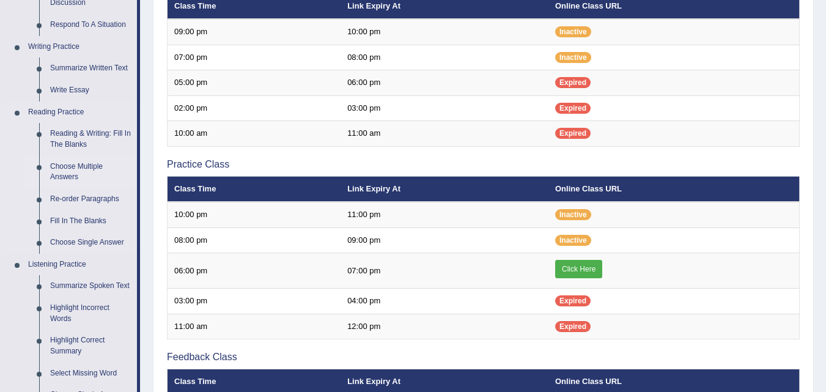
scroll to position [306, 0]
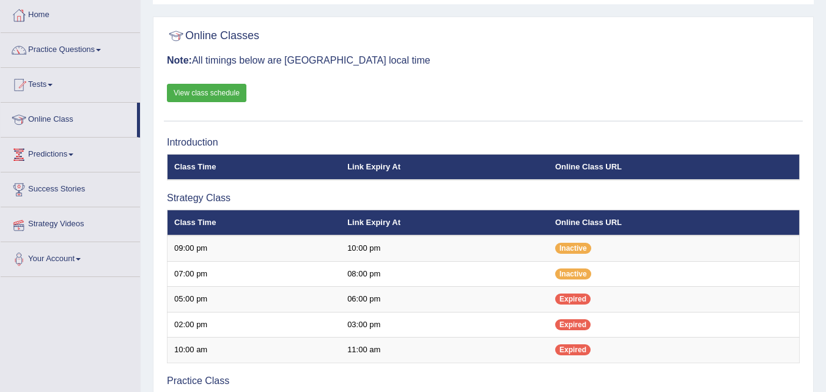
scroll to position [61, 0]
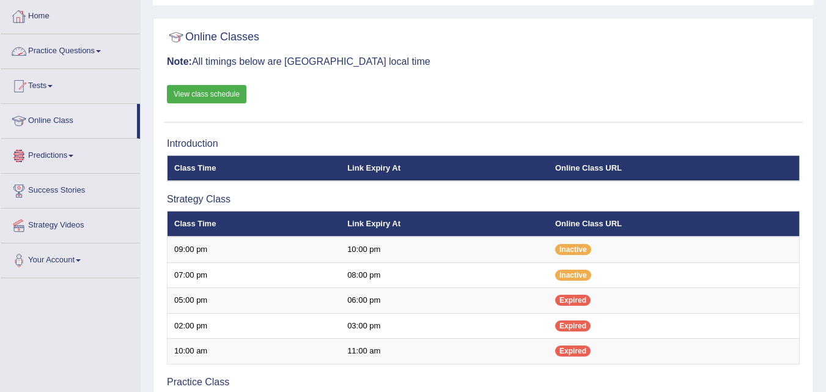
click at [56, 49] on link "Practice Questions" at bounding box center [70, 49] width 139 height 31
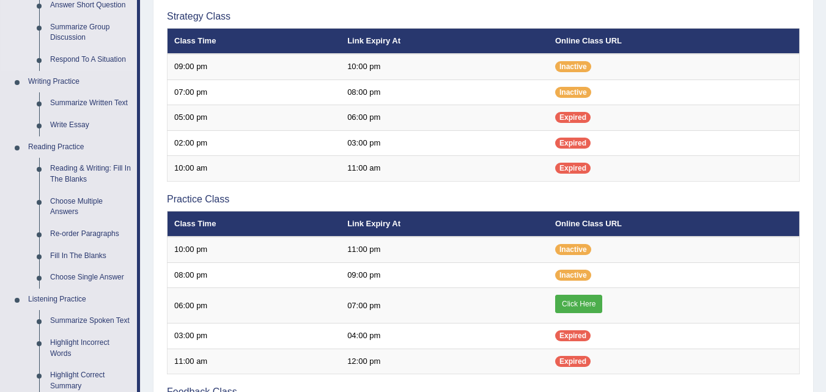
scroll to position [244, 0]
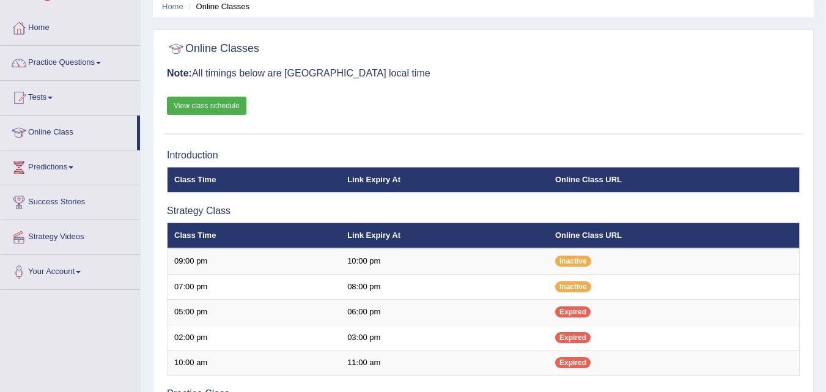
scroll to position [1, 0]
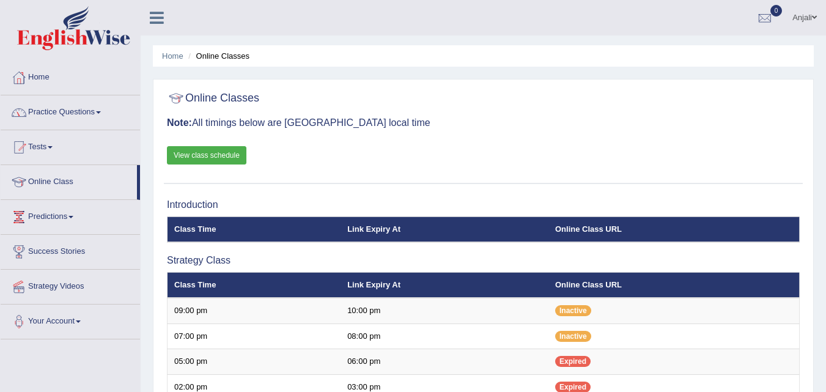
click at [101, 112] on span at bounding box center [98, 112] width 5 height 2
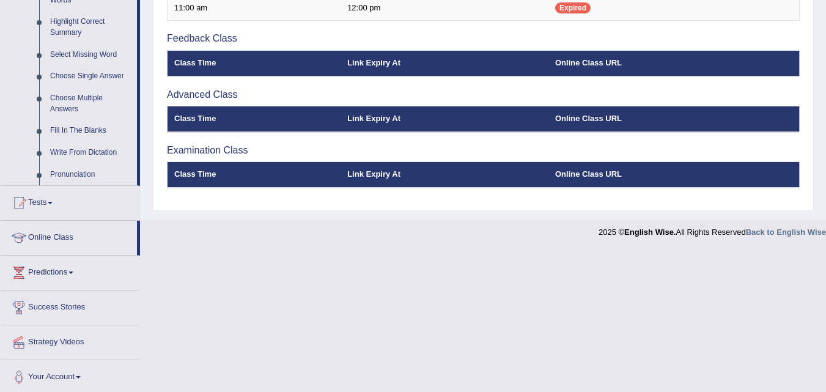
scroll to position [601, 0]
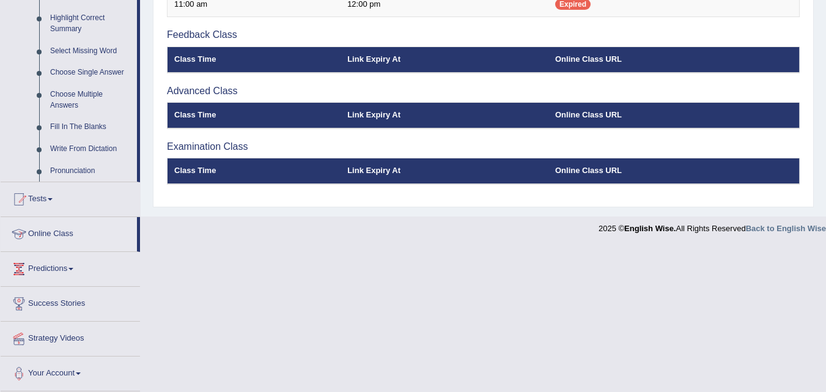
click at [28, 234] on div at bounding box center [19, 234] width 18 height 18
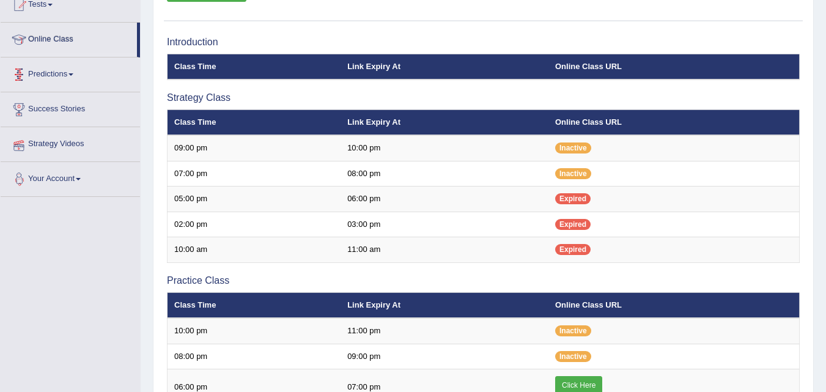
scroll to position [142, 0]
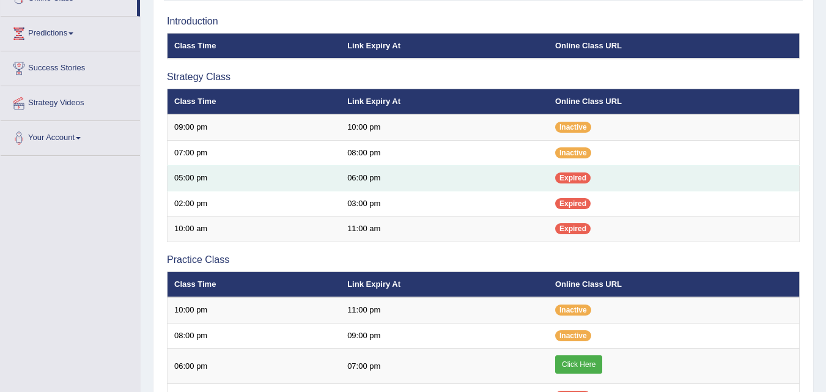
scroll to position [183, 0]
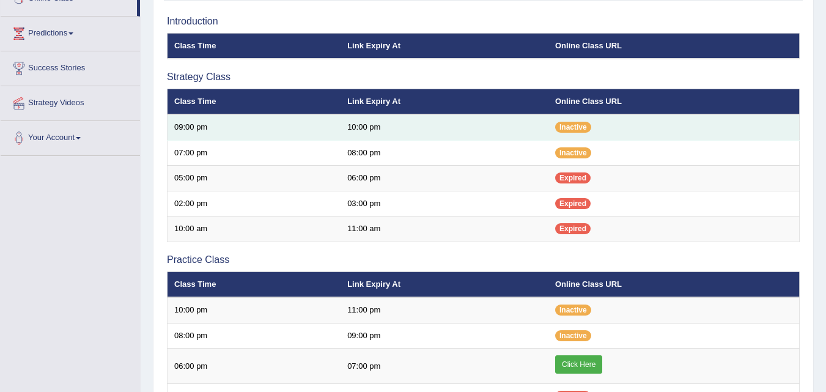
scroll to position [183, 0]
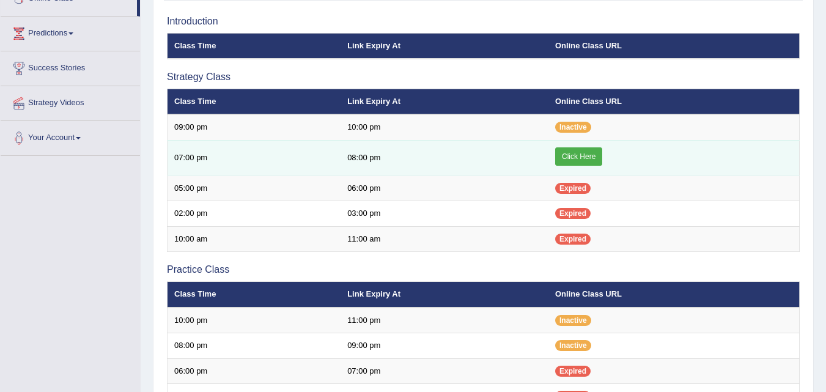
click at [571, 158] on link "Click Here" at bounding box center [578, 156] width 47 height 18
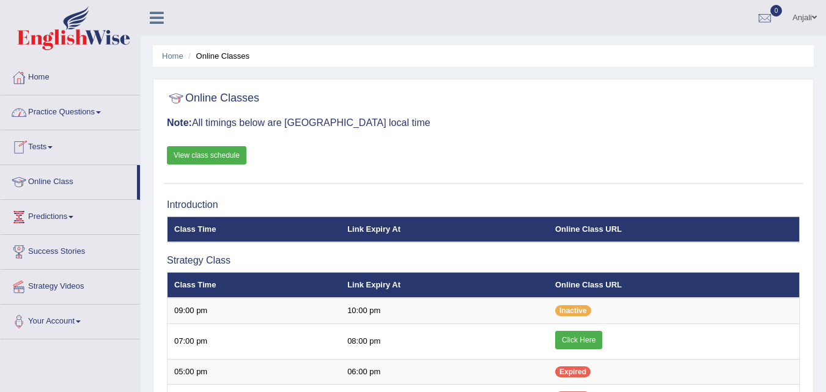
click at [96, 111] on link "Practice Questions" at bounding box center [70, 110] width 139 height 31
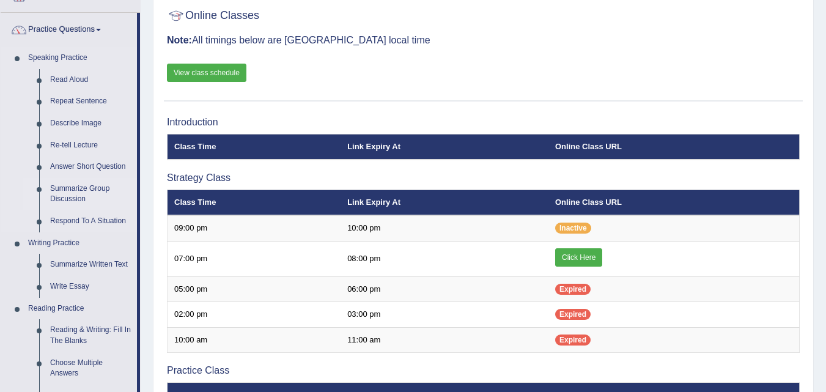
scroll to position [61, 0]
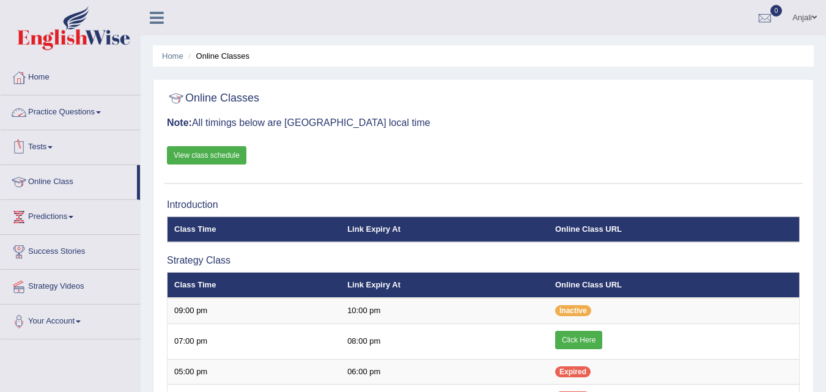
click at [116, 111] on link "Practice Questions" at bounding box center [70, 110] width 139 height 31
click at [93, 104] on link "Practice Questions" at bounding box center [70, 110] width 139 height 31
click at [81, 116] on link "Practice Questions" at bounding box center [70, 110] width 139 height 31
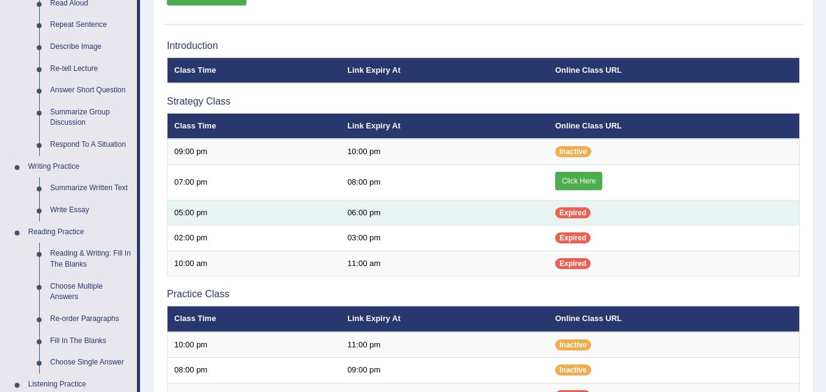
scroll to position [183, 0]
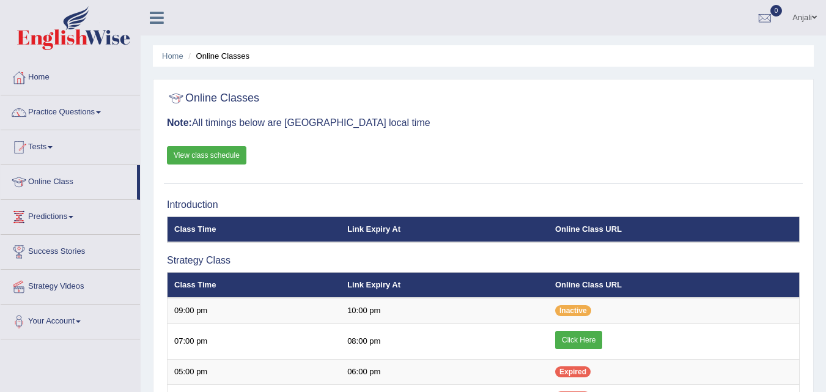
scroll to position [183, 0]
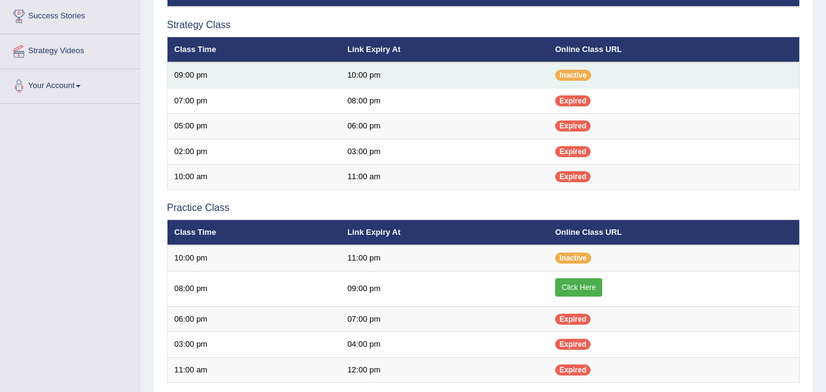
scroll to position [244, 0]
